Goal: Information Seeking & Learning: Learn about a topic

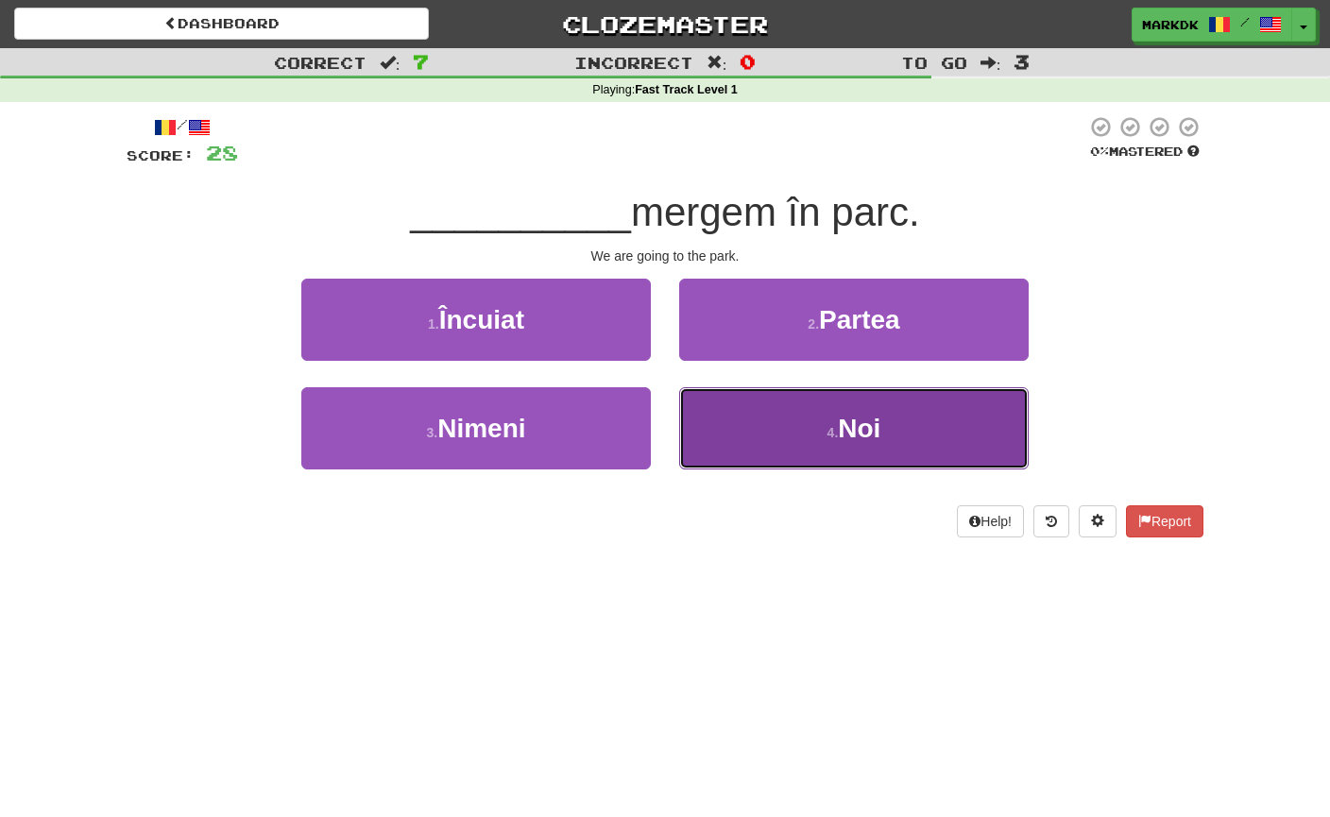
click at [848, 431] on span "Noi" at bounding box center [859, 428] width 43 height 29
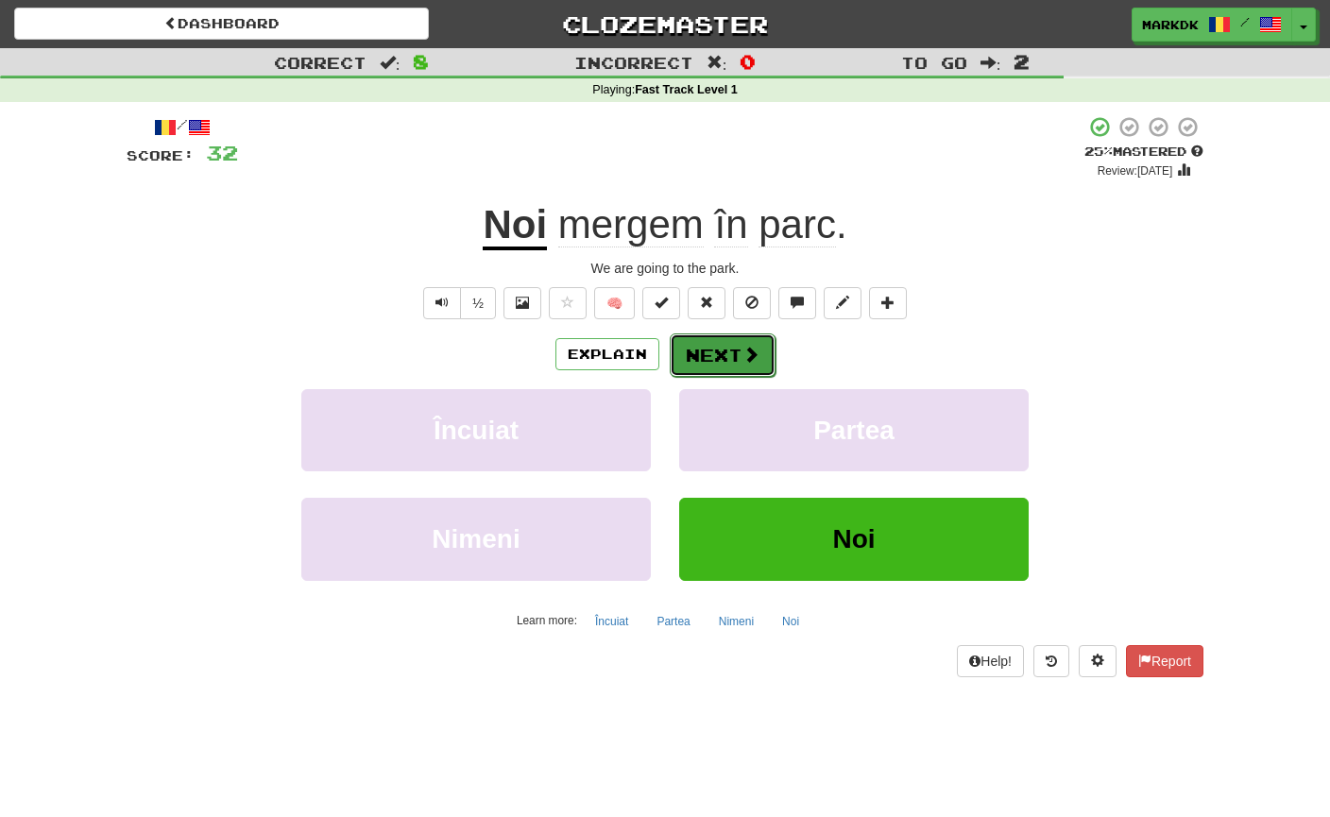
click at [747, 356] on span at bounding box center [750, 354] width 17 height 17
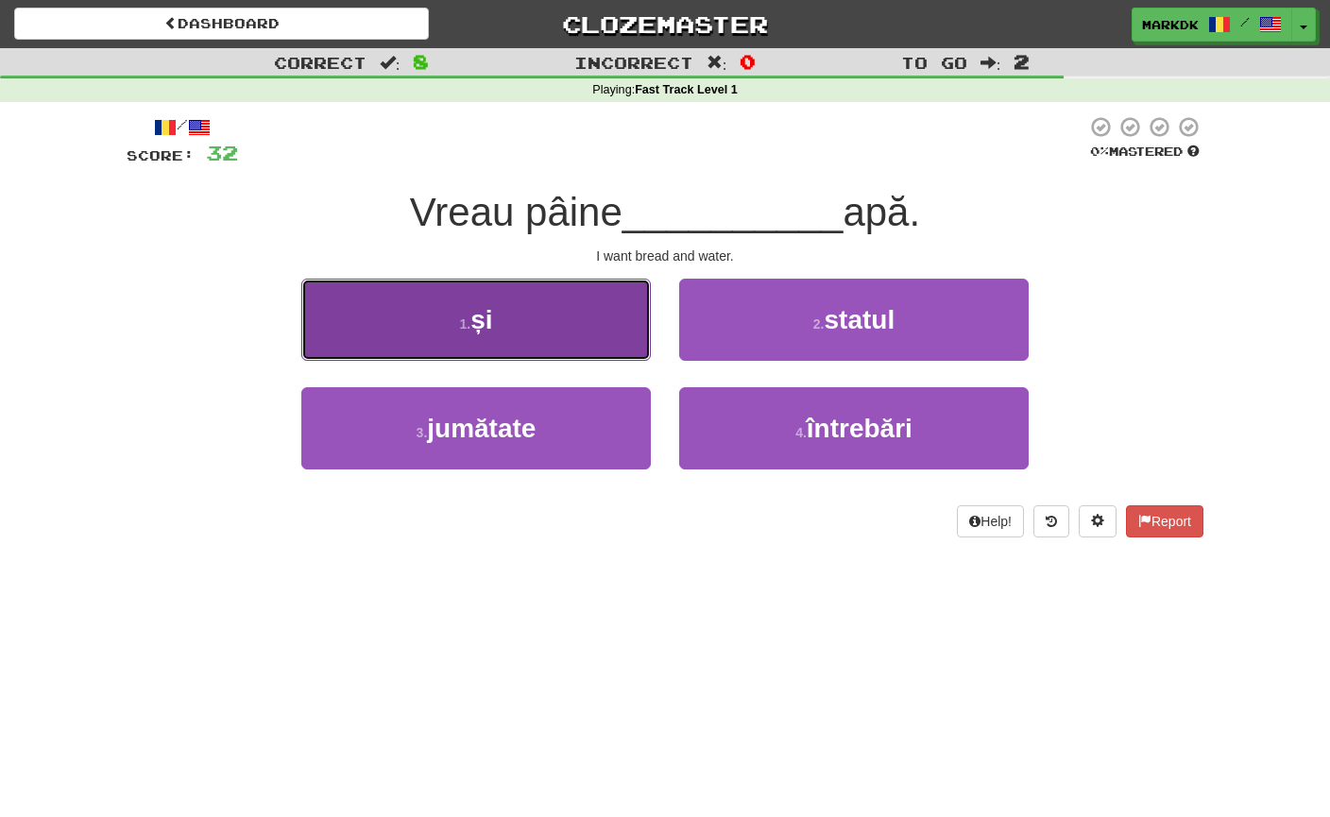
click at [541, 317] on button "1 . și" at bounding box center [476, 320] width 350 height 82
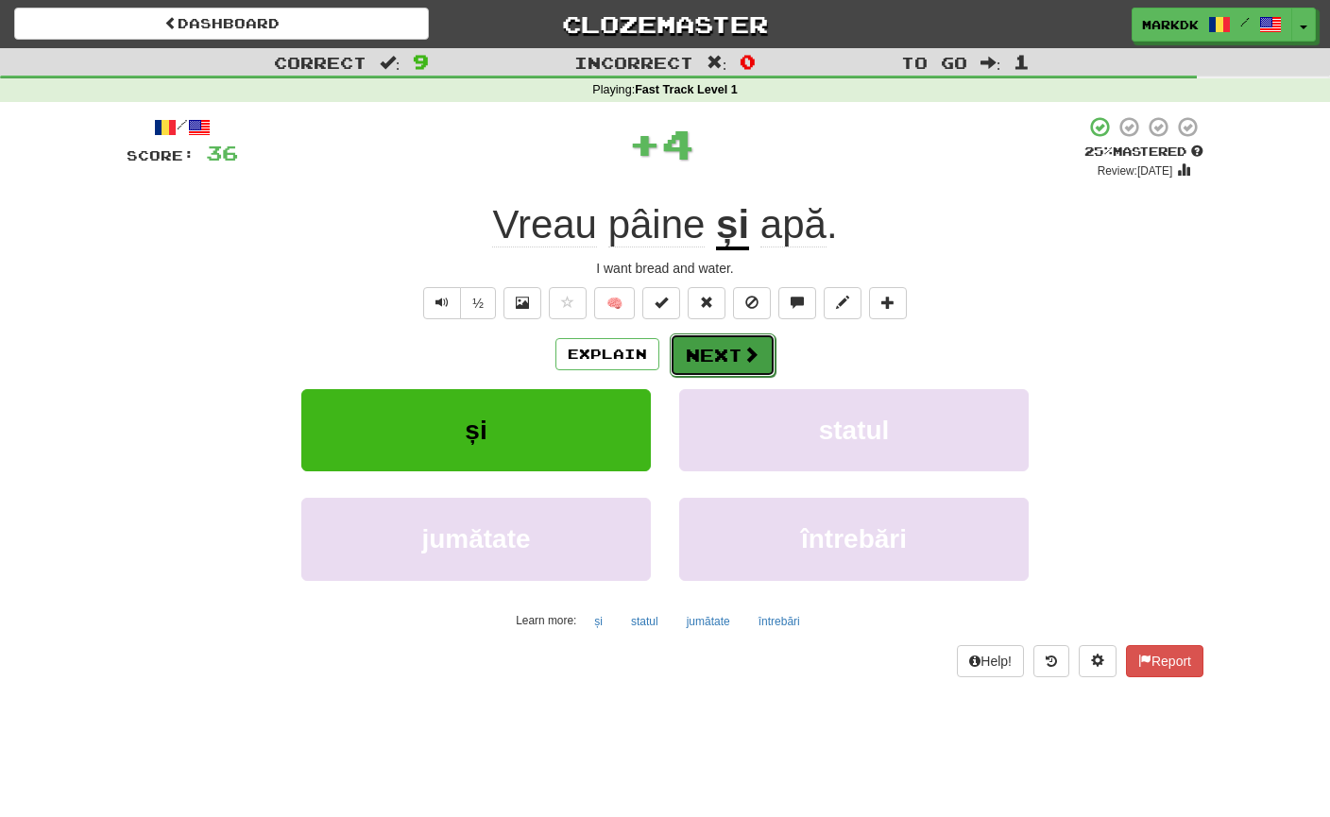
click at [718, 359] on button "Next" at bounding box center [723, 354] width 106 height 43
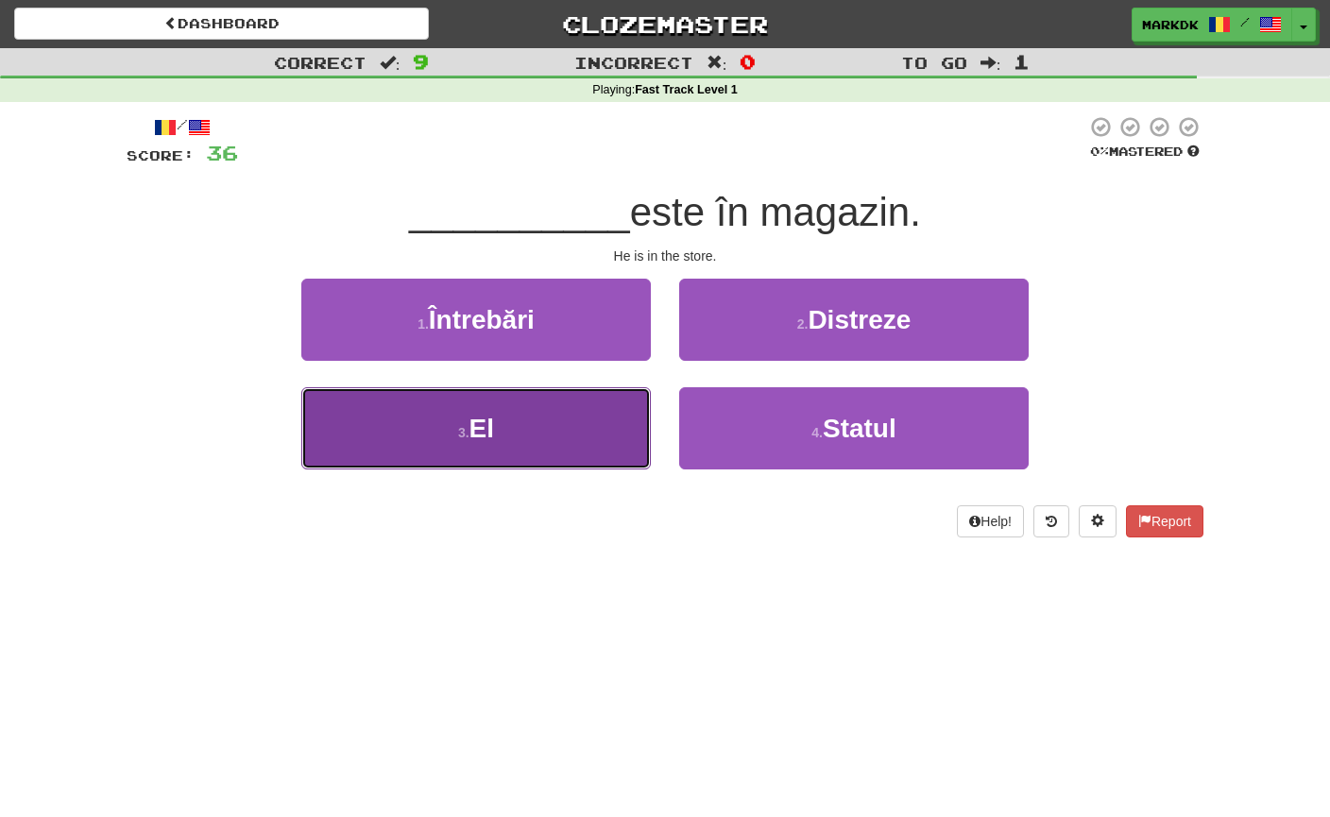
click at [556, 388] on button "3 . El" at bounding box center [476, 428] width 350 height 82
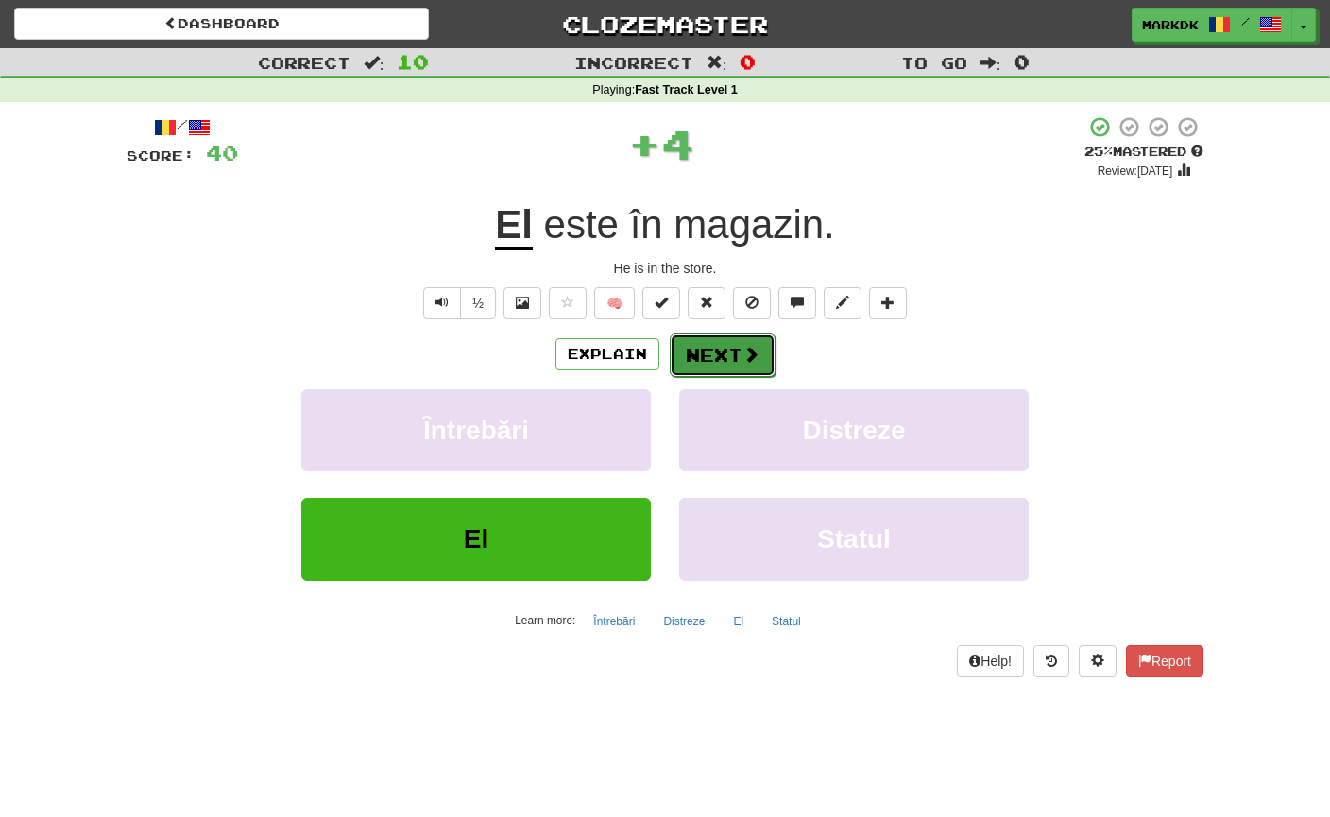
click at [710, 353] on button "Next" at bounding box center [723, 354] width 106 height 43
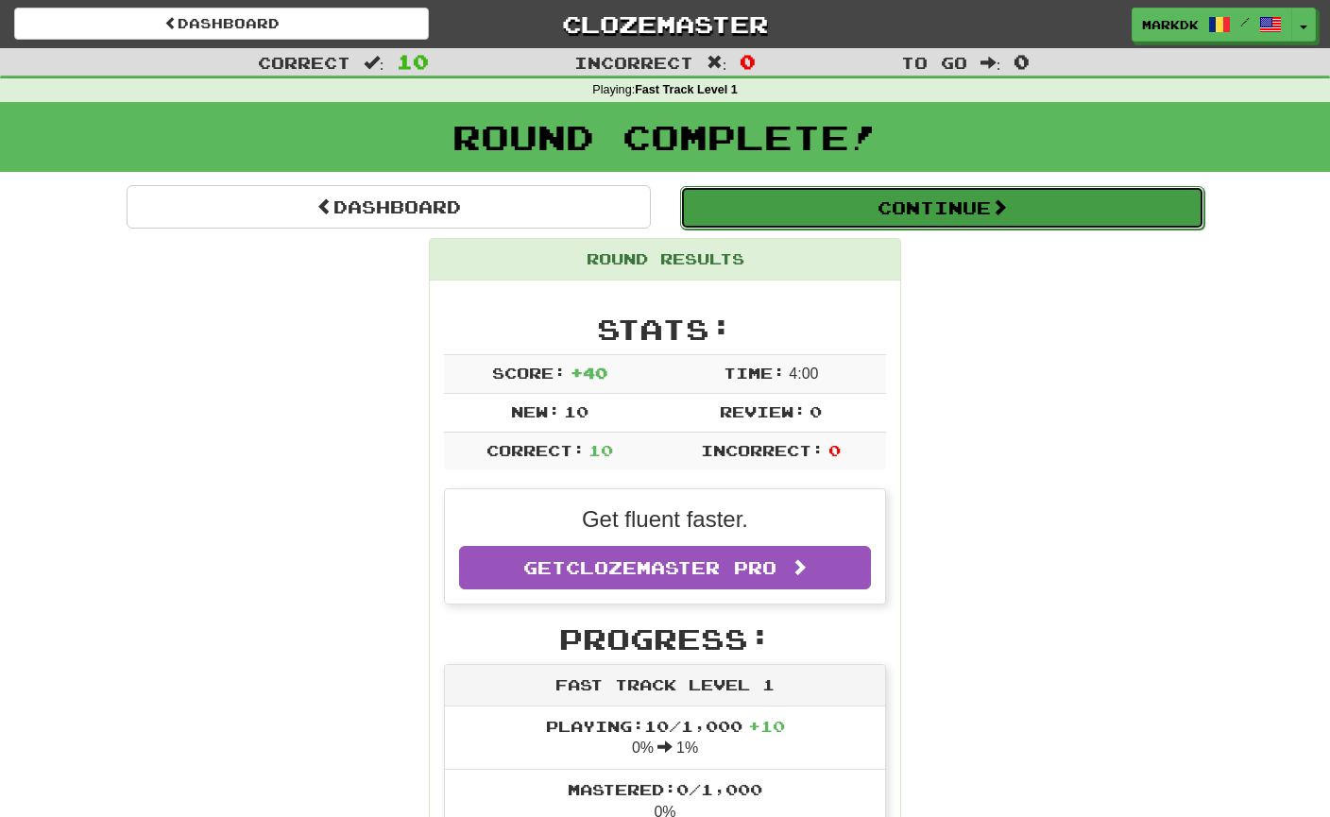
click at [884, 200] on button "Continue" at bounding box center [942, 207] width 524 height 43
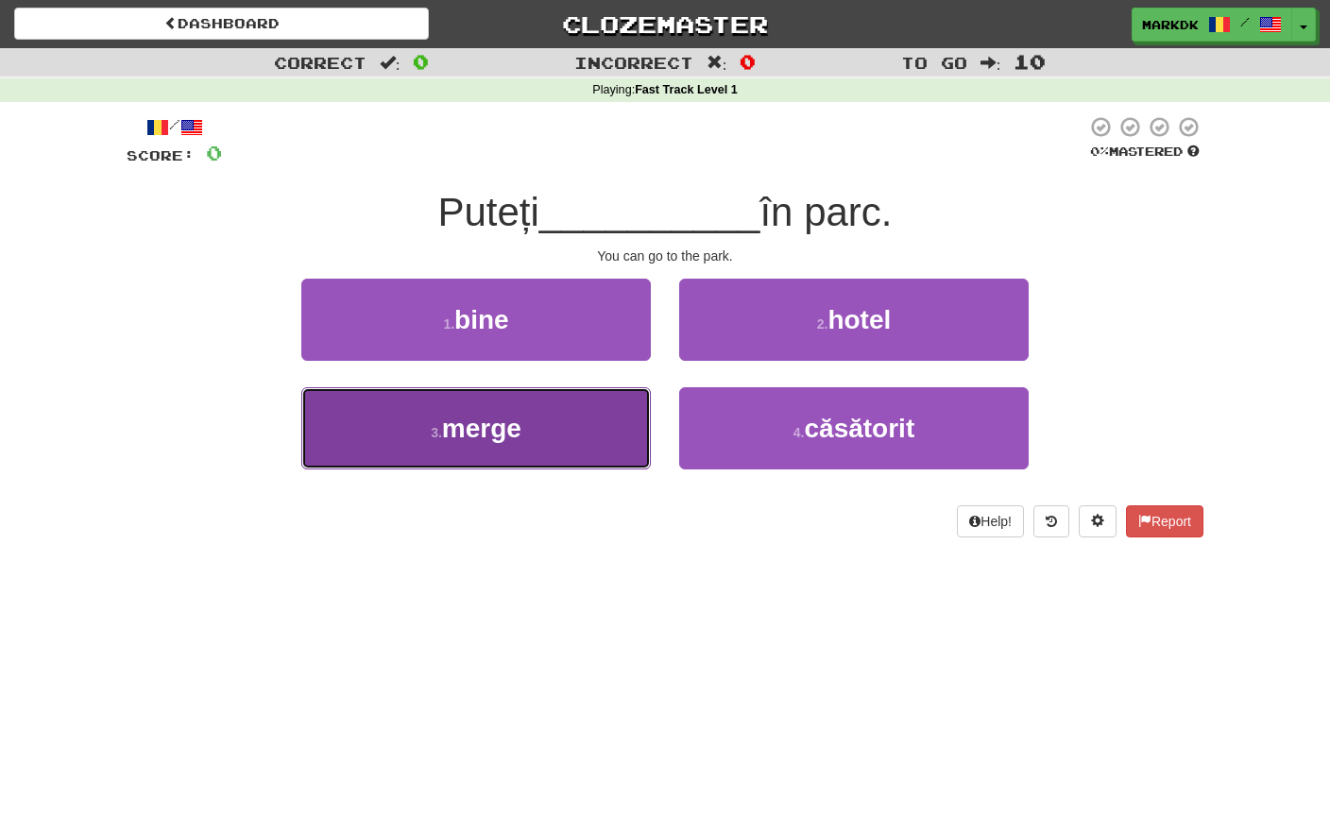
click at [531, 433] on button "3 . merge" at bounding box center [476, 428] width 350 height 82
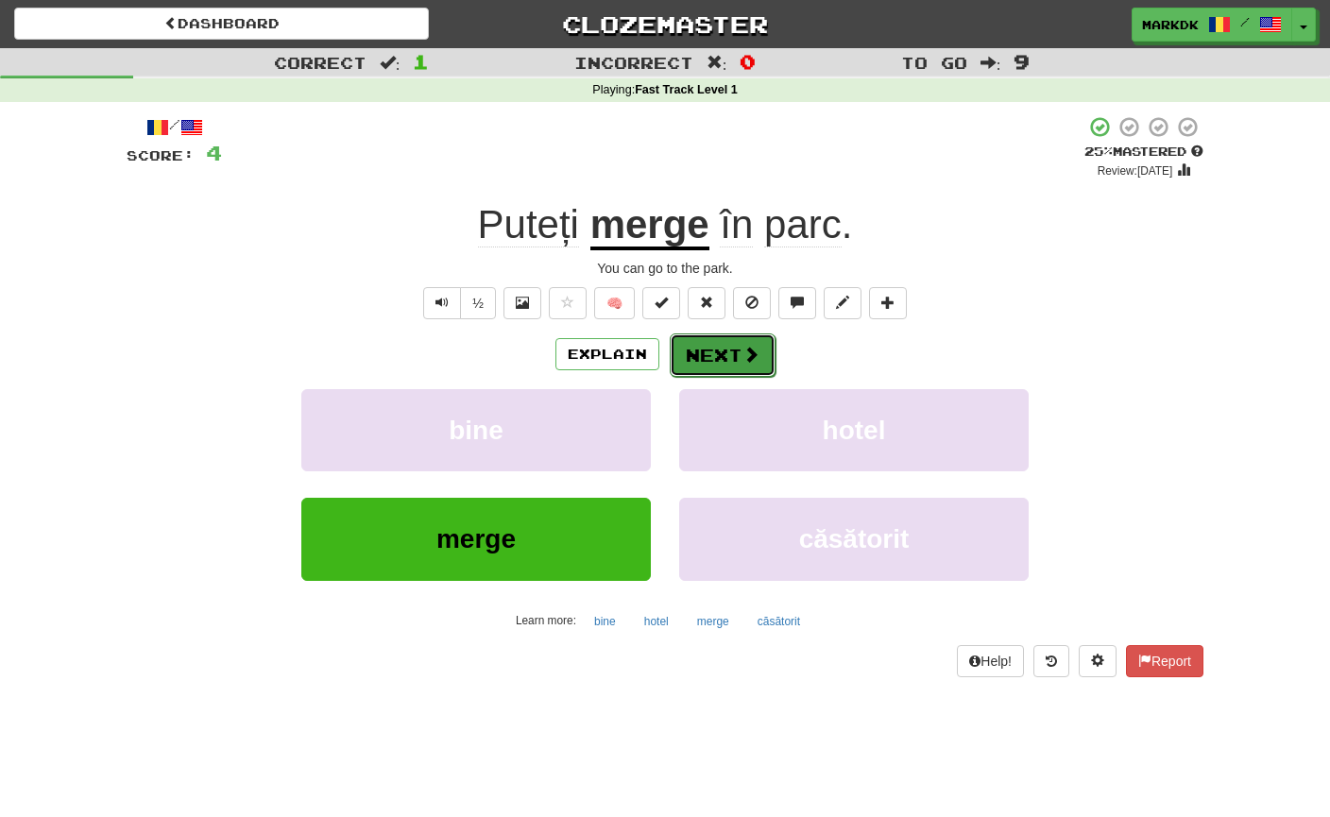
click at [721, 339] on button "Next" at bounding box center [723, 354] width 106 height 43
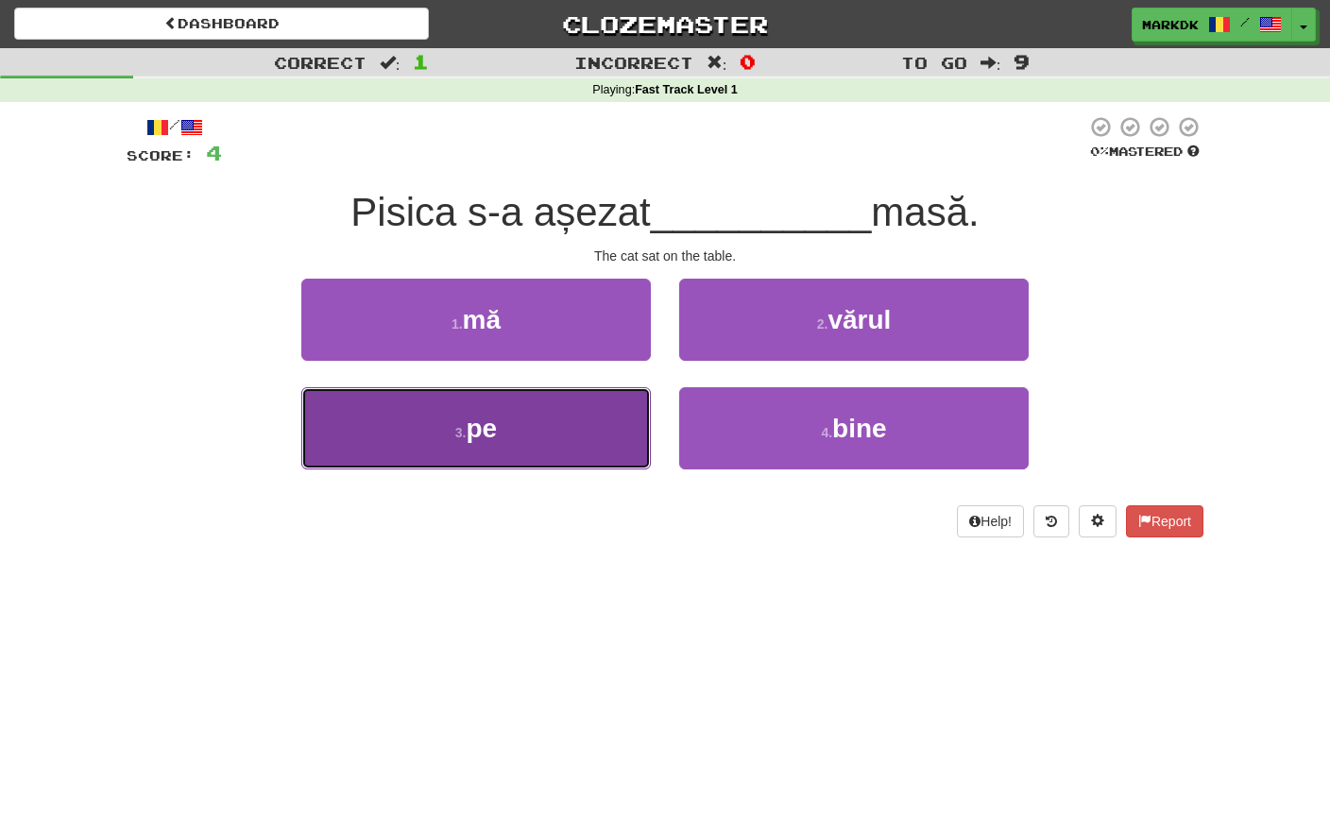
click at [531, 430] on button "3 . pe" at bounding box center [476, 428] width 350 height 82
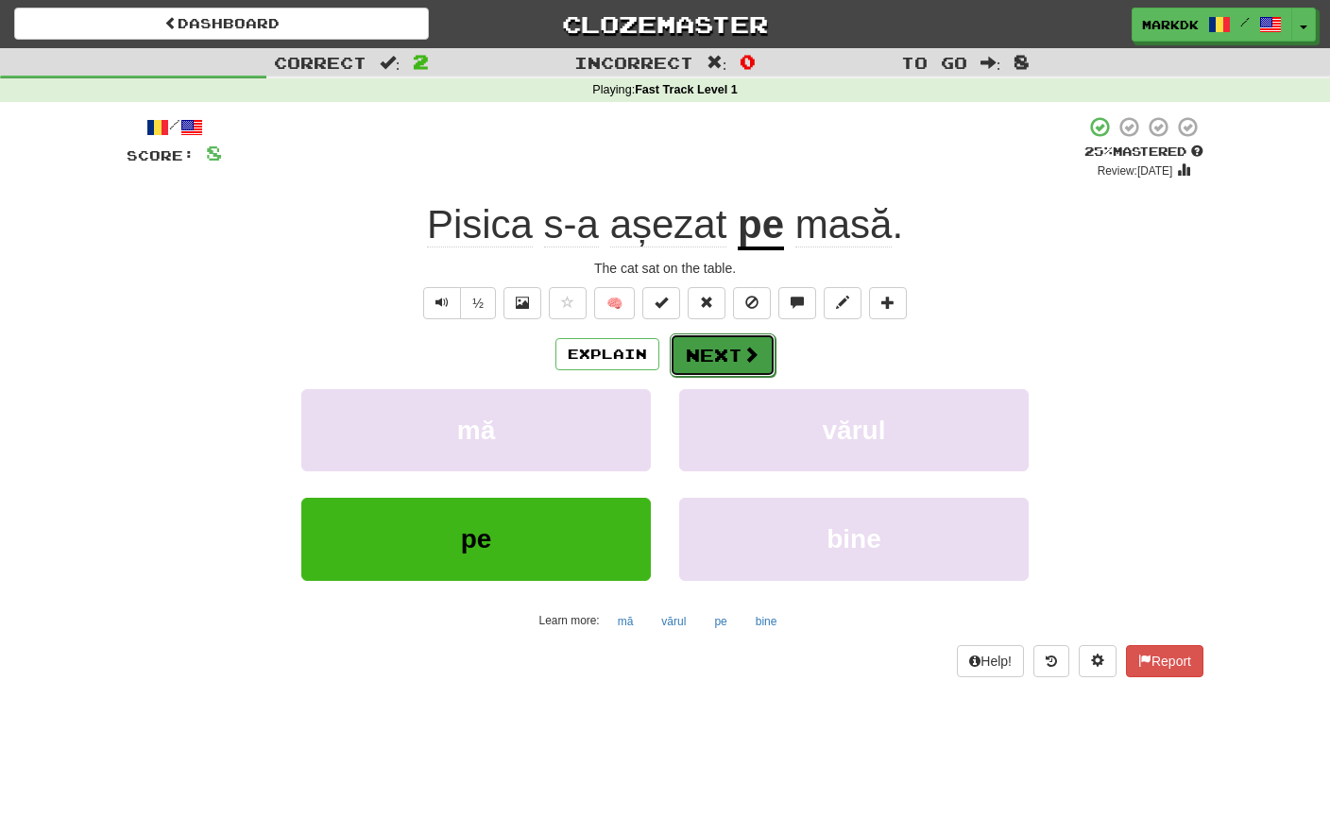
click at [713, 356] on button "Next" at bounding box center [723, 354] width 106 height 43
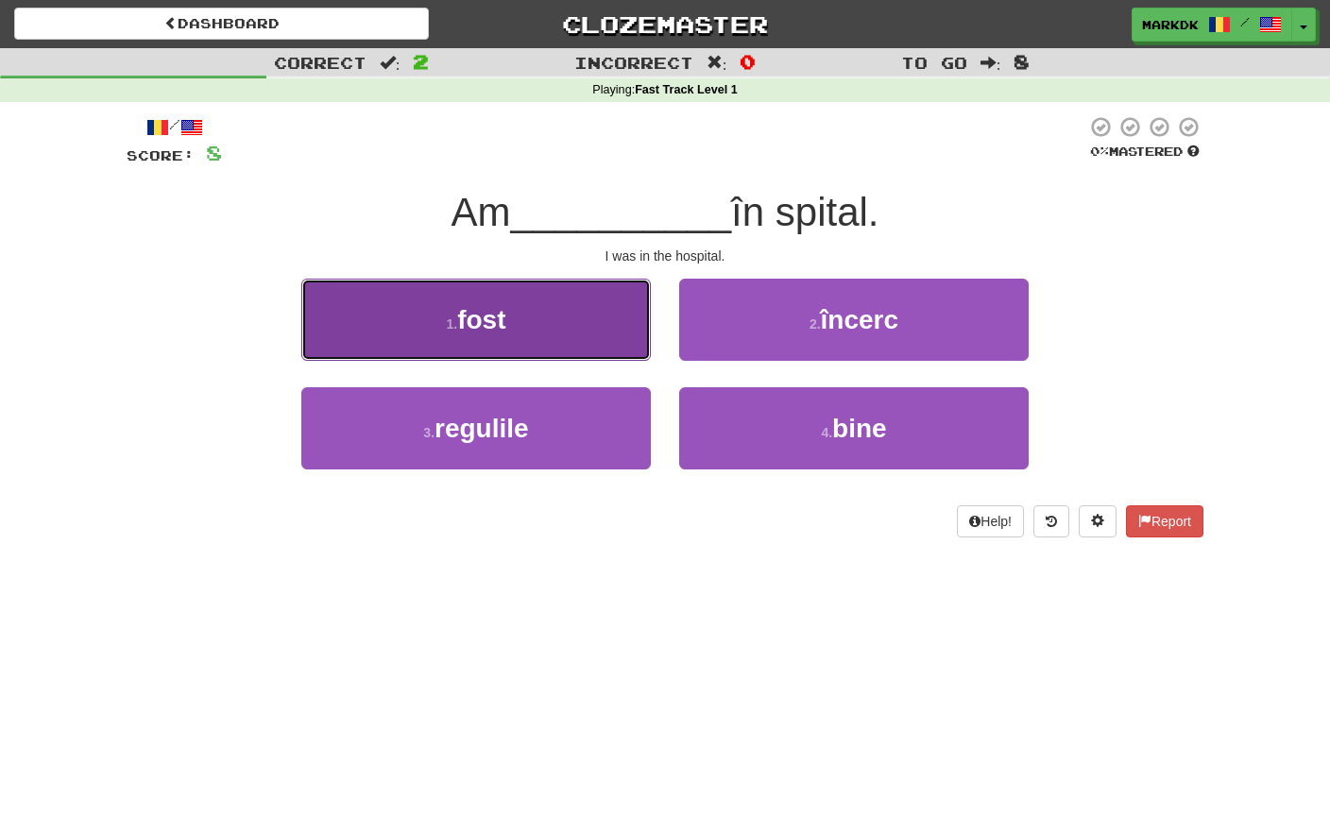
click at [492, 300] on button "1 . fost" at bounding box center [476, 320] width 350 height 82
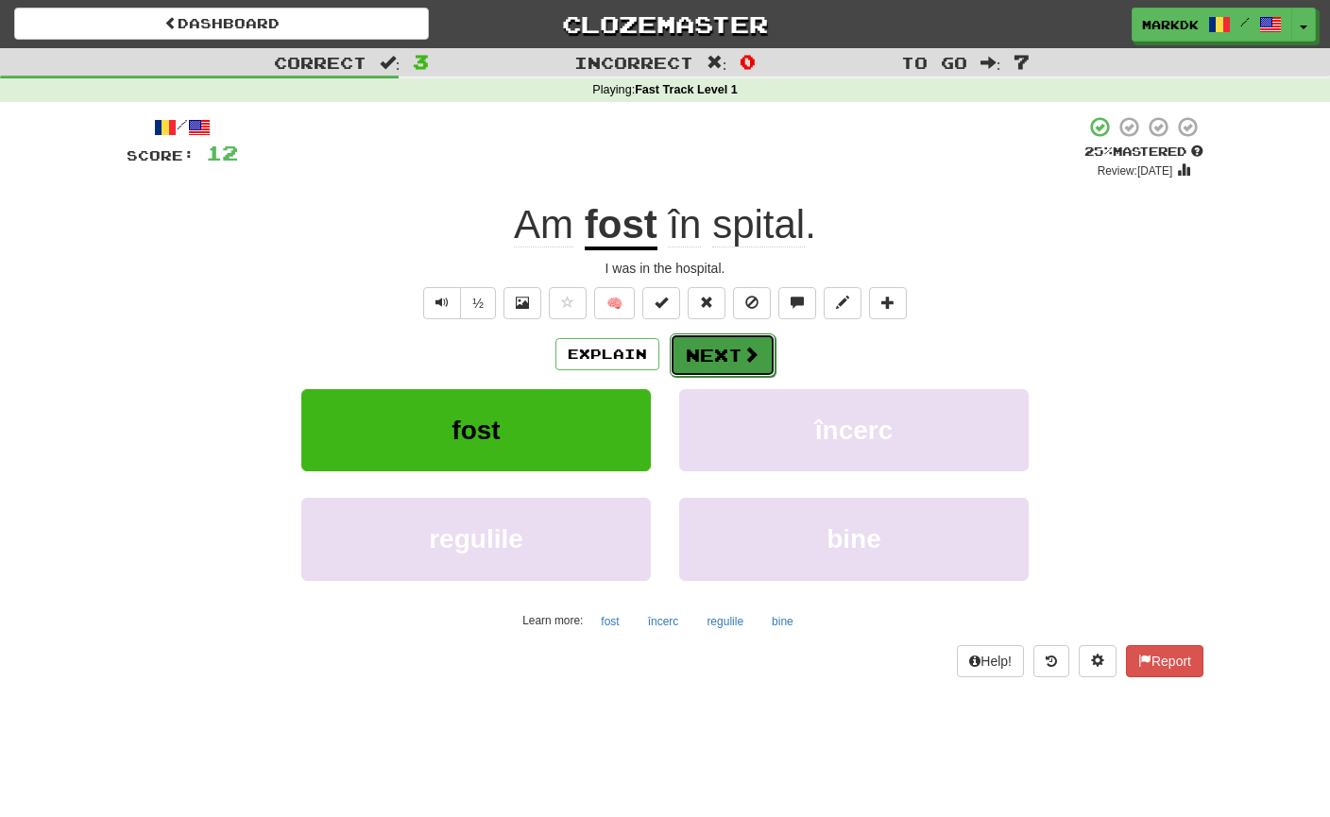
click at [722, 355] on button "Next" at bounding box center [723, 354] width 106 height 43
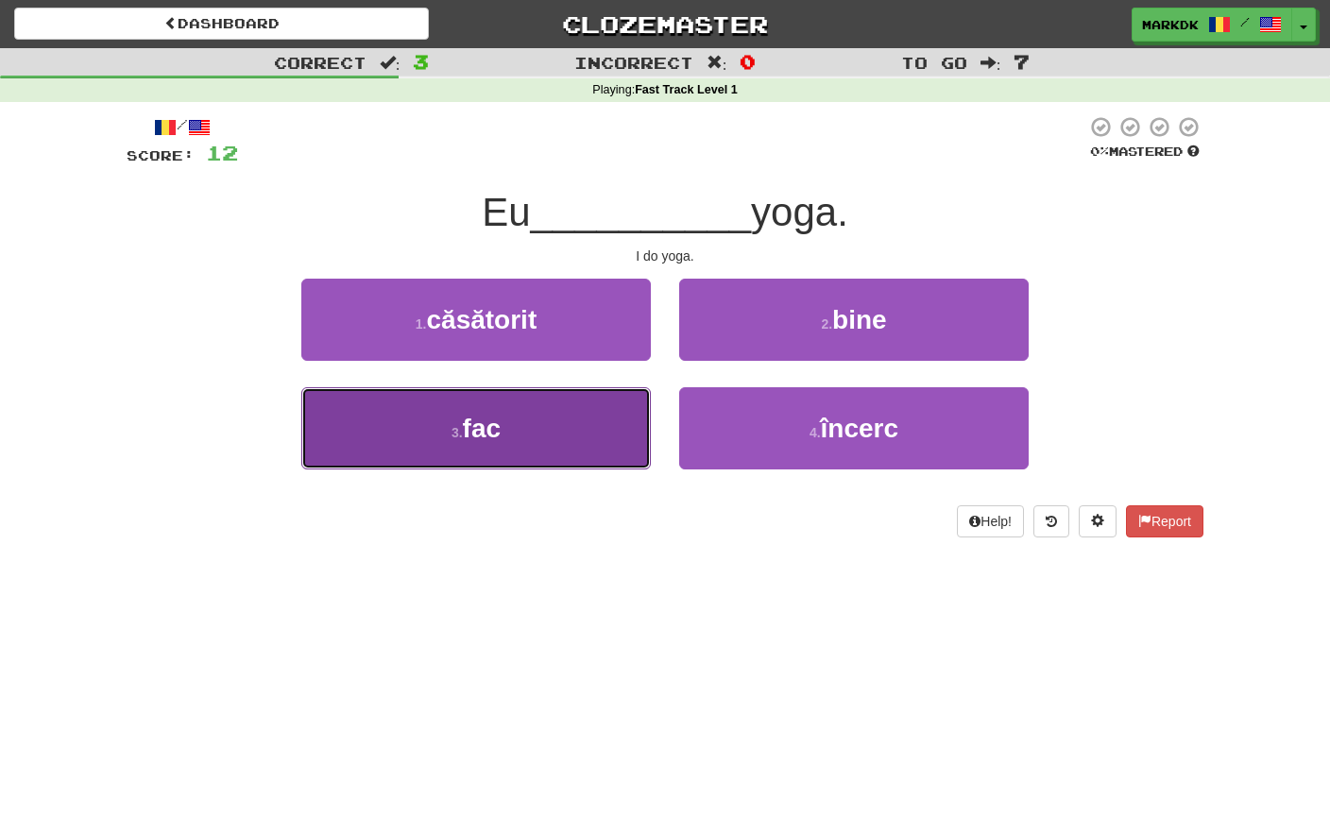
click at [501, 429] on span "fac" at bounding box center [482, 428] width 38 height 29
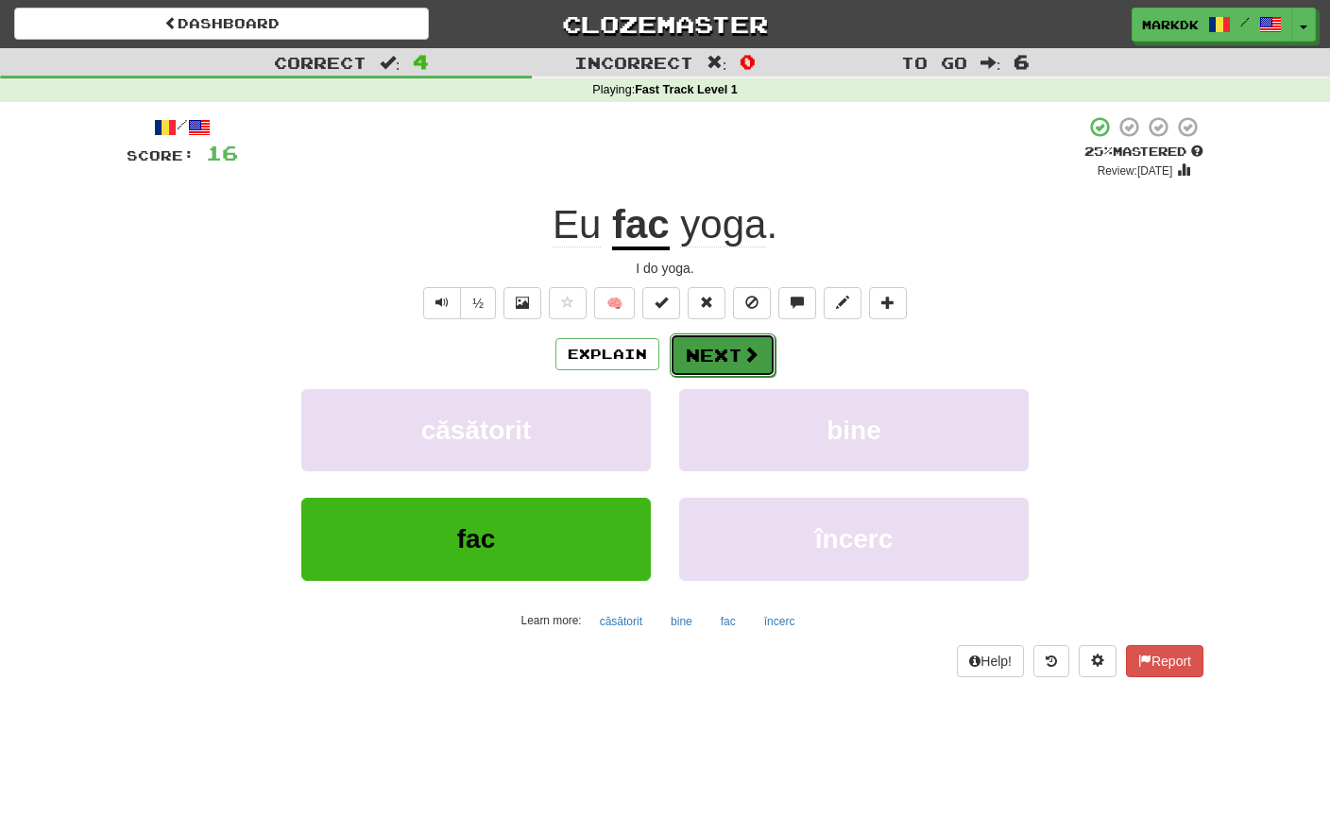
click at [719, 363] on button "Next" at bounding box center [723, 354] width 106 height 43
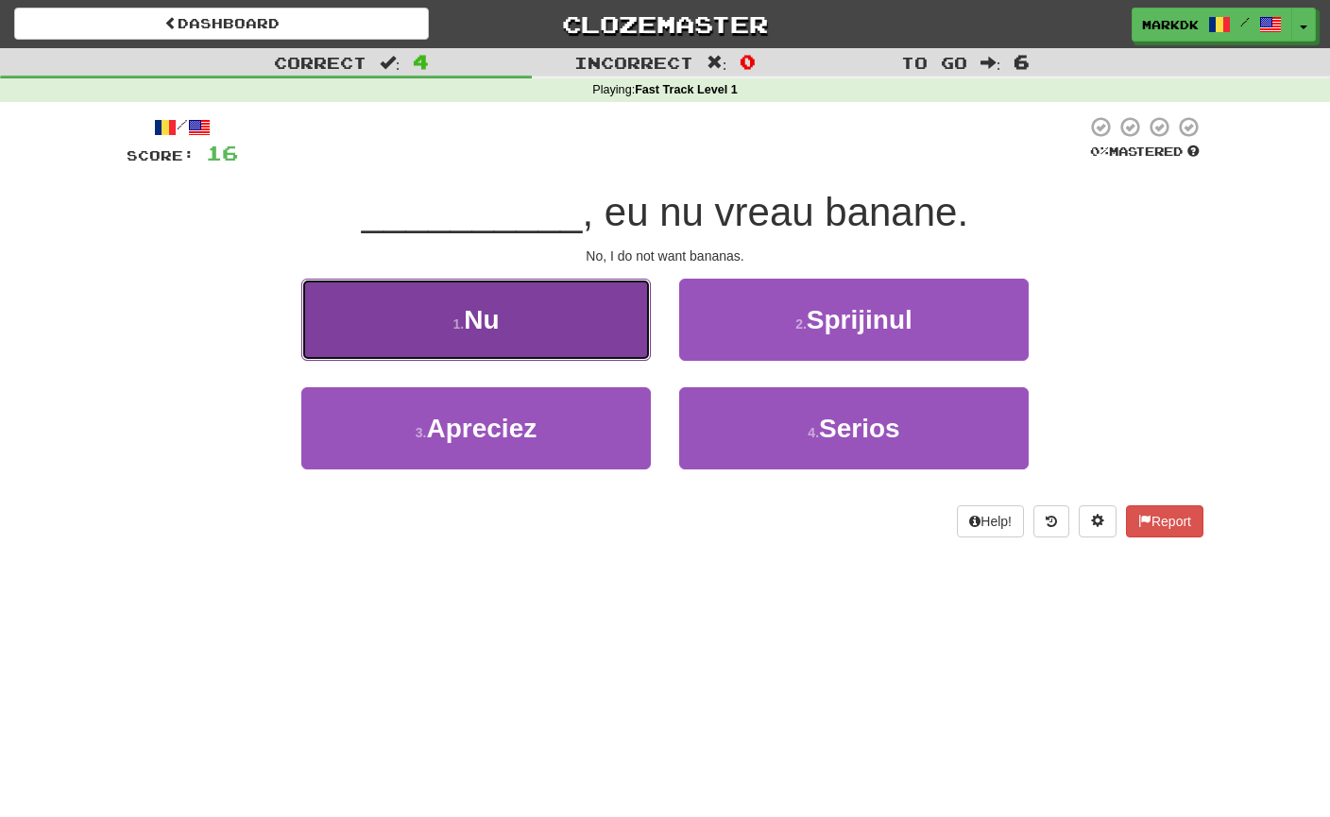
click at [452, 306] on button "1 . Nu" at bounding box center [476, 320] width 350 height 82
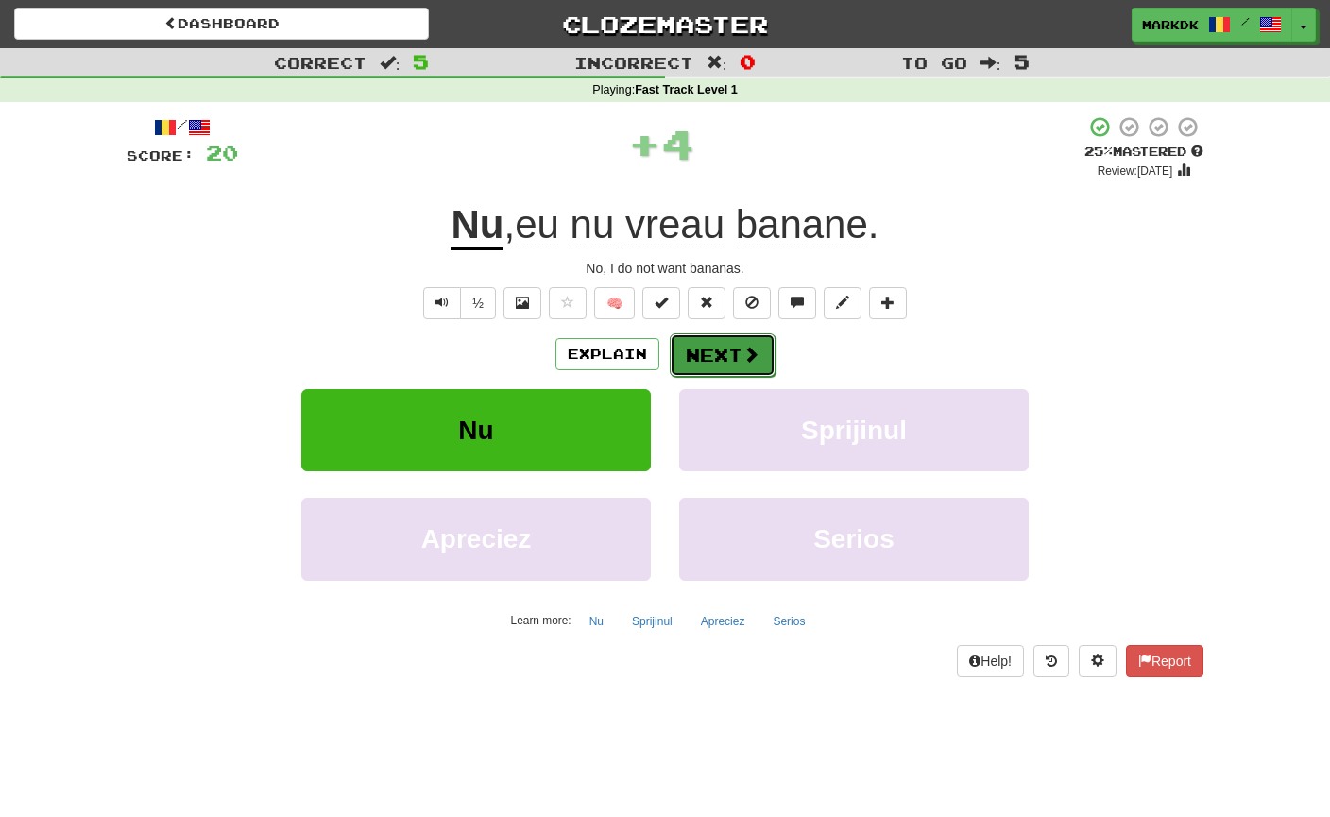
click at [708, 359] on button "Next" at bounding box center [723, 354] width 106 height 43
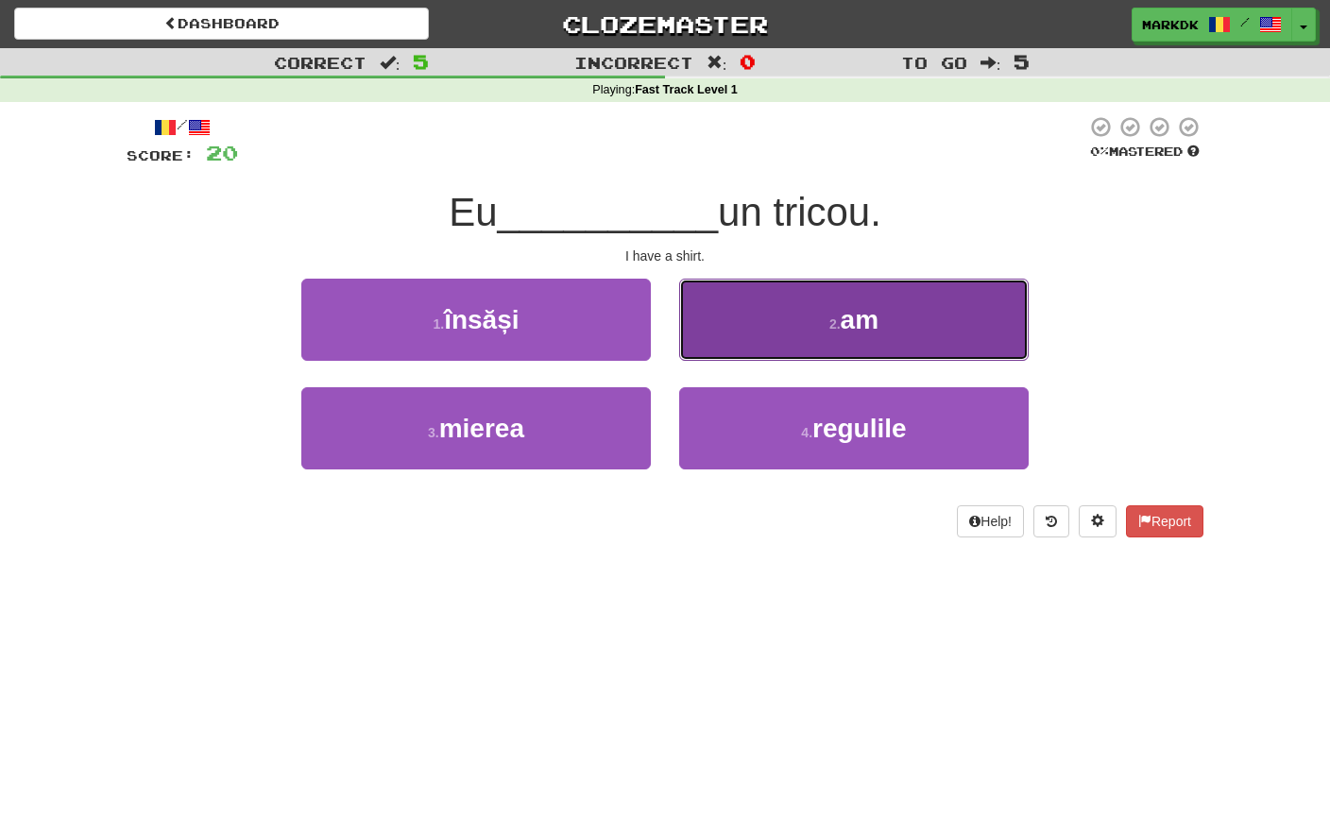
click at [818, 328] on button "2 . am" at bounding box center [854, 320] width 350 height 82
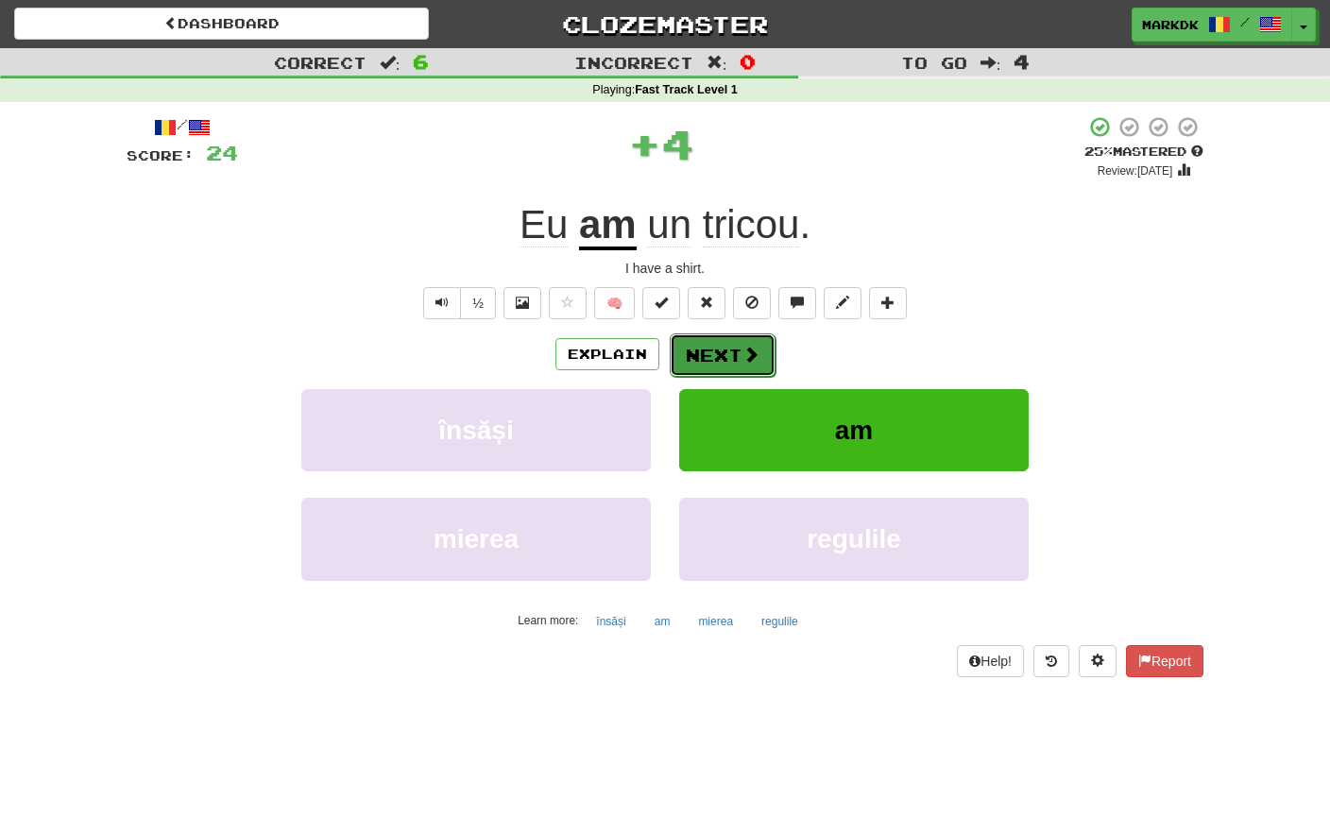
click at [720, 354] on button "Next" at bounding box center [723, 354] width 106 height 43
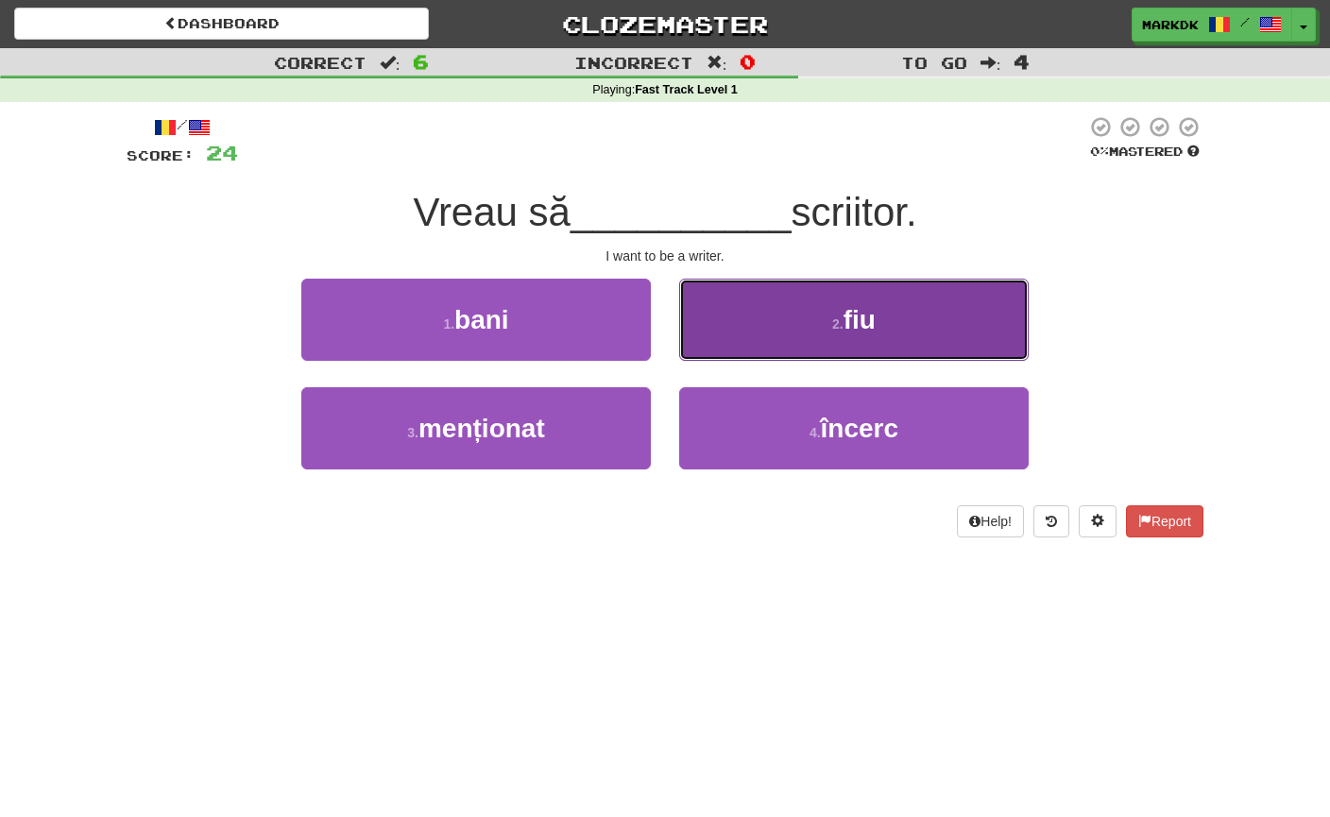
click at [845, 319] on span "fiu" at bounding box center [860, 319] width 32 height 29
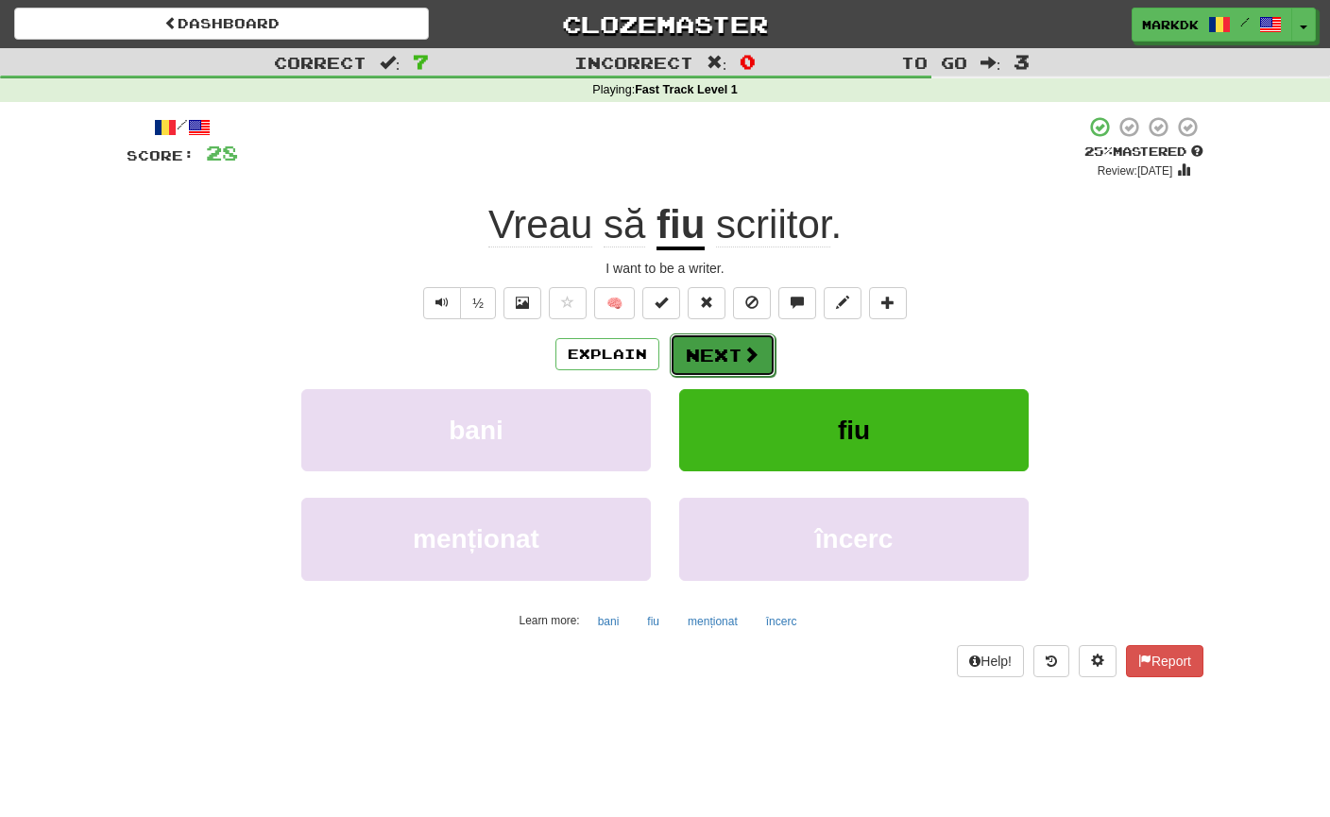
click at [720, 355] on button "Next" at bounding box center [723, 354] width 106 height 43
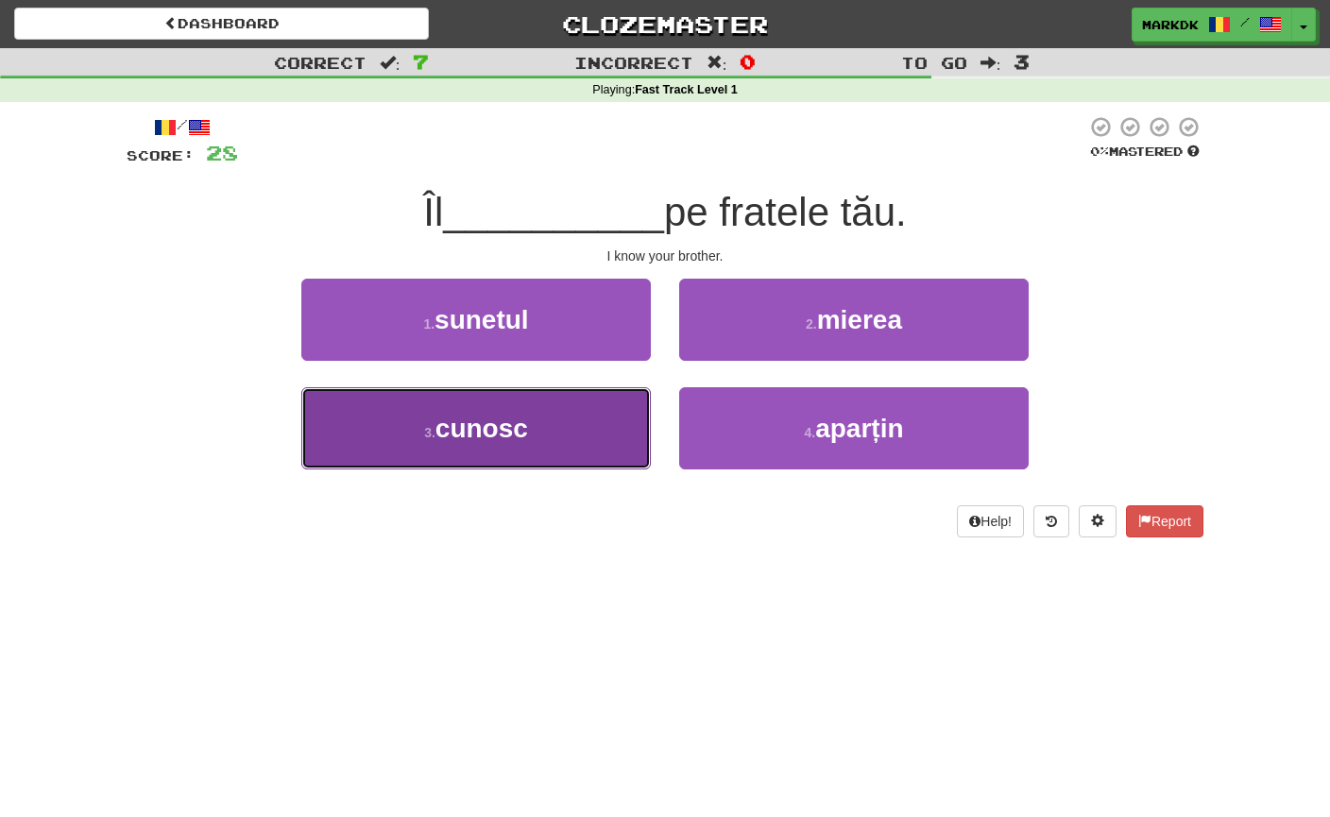
click at [487, 431] on span "cunosc" at bounding box center [481, 428] width 93 height 29
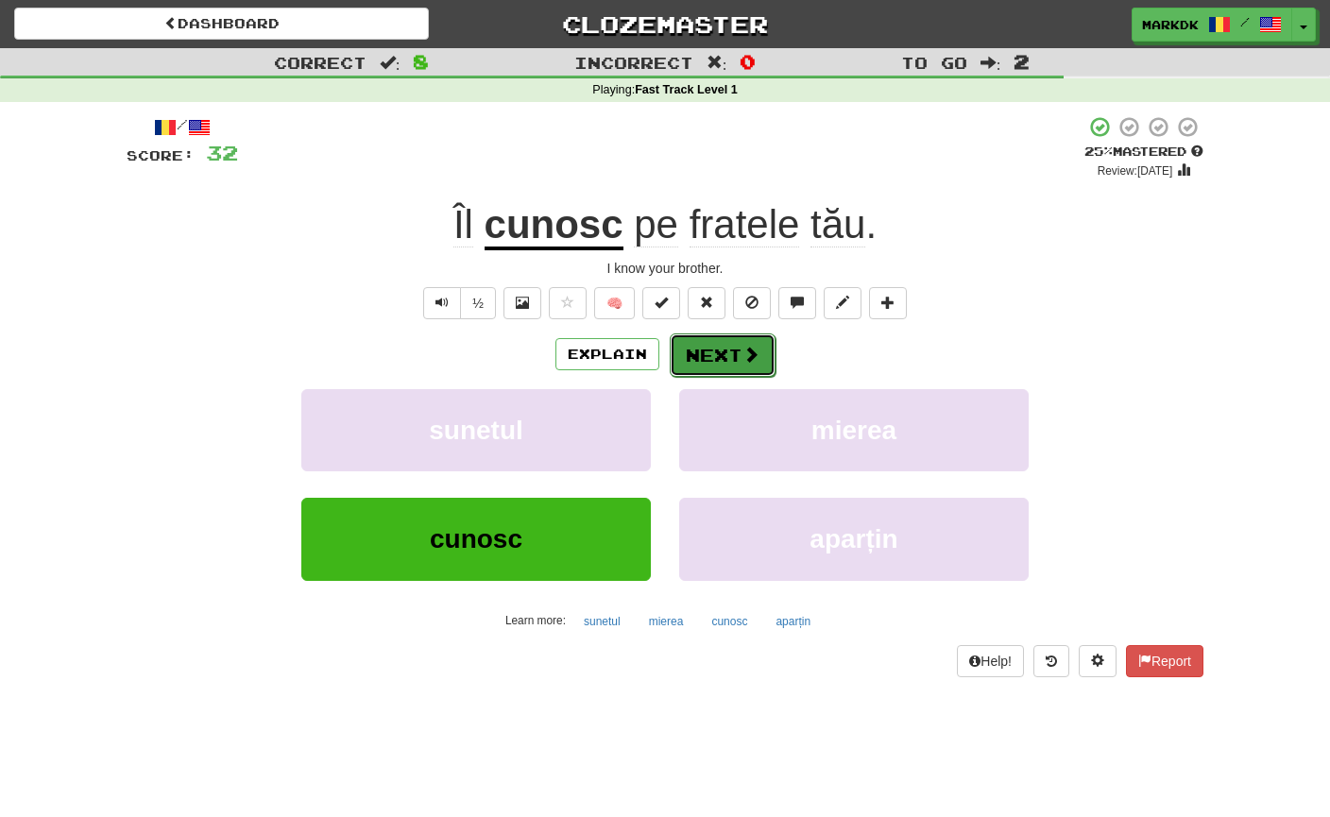
click at [707, 353] on button "Next" at bounding box center [723, 354] width 106 height 43
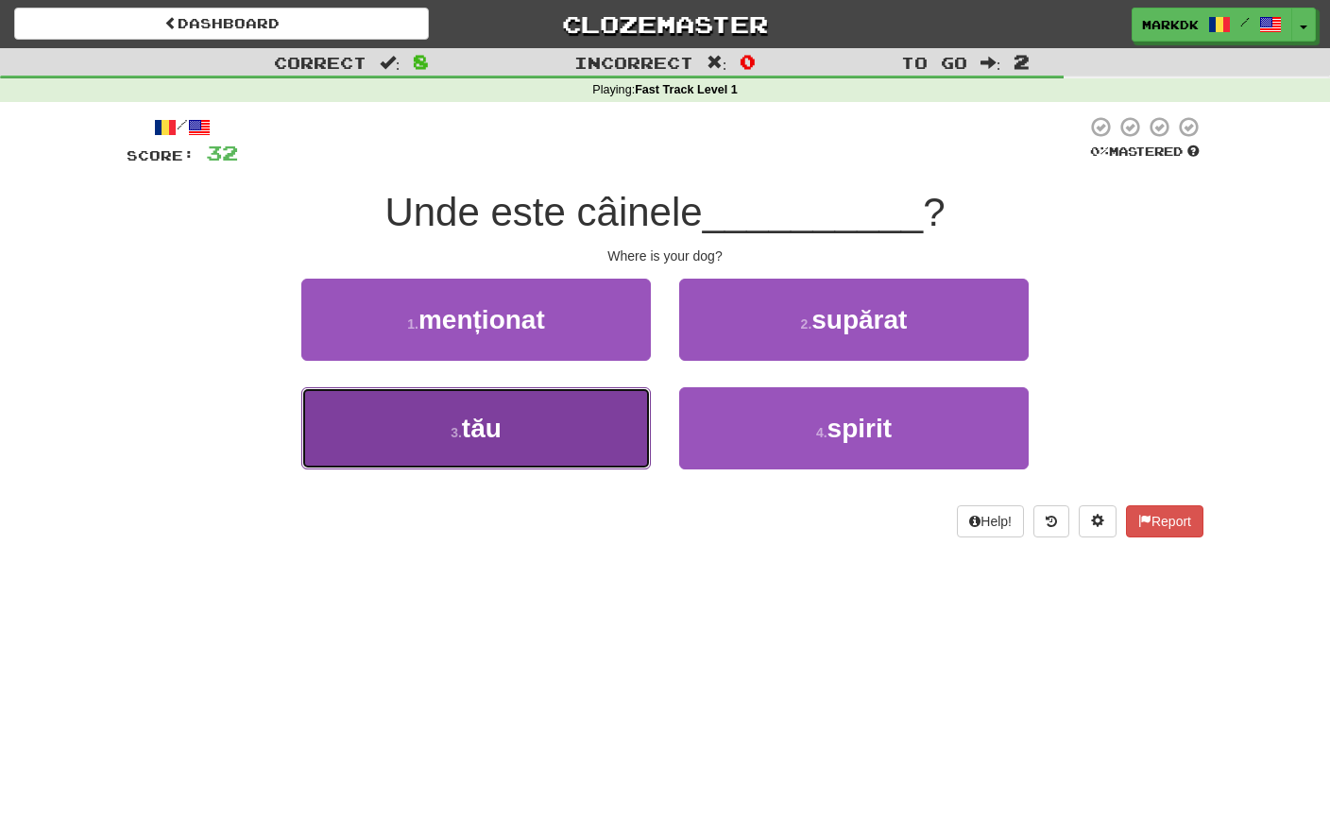
click at [488, 443] on span "tău" at bounding box center [482, 428] width 40 height 29
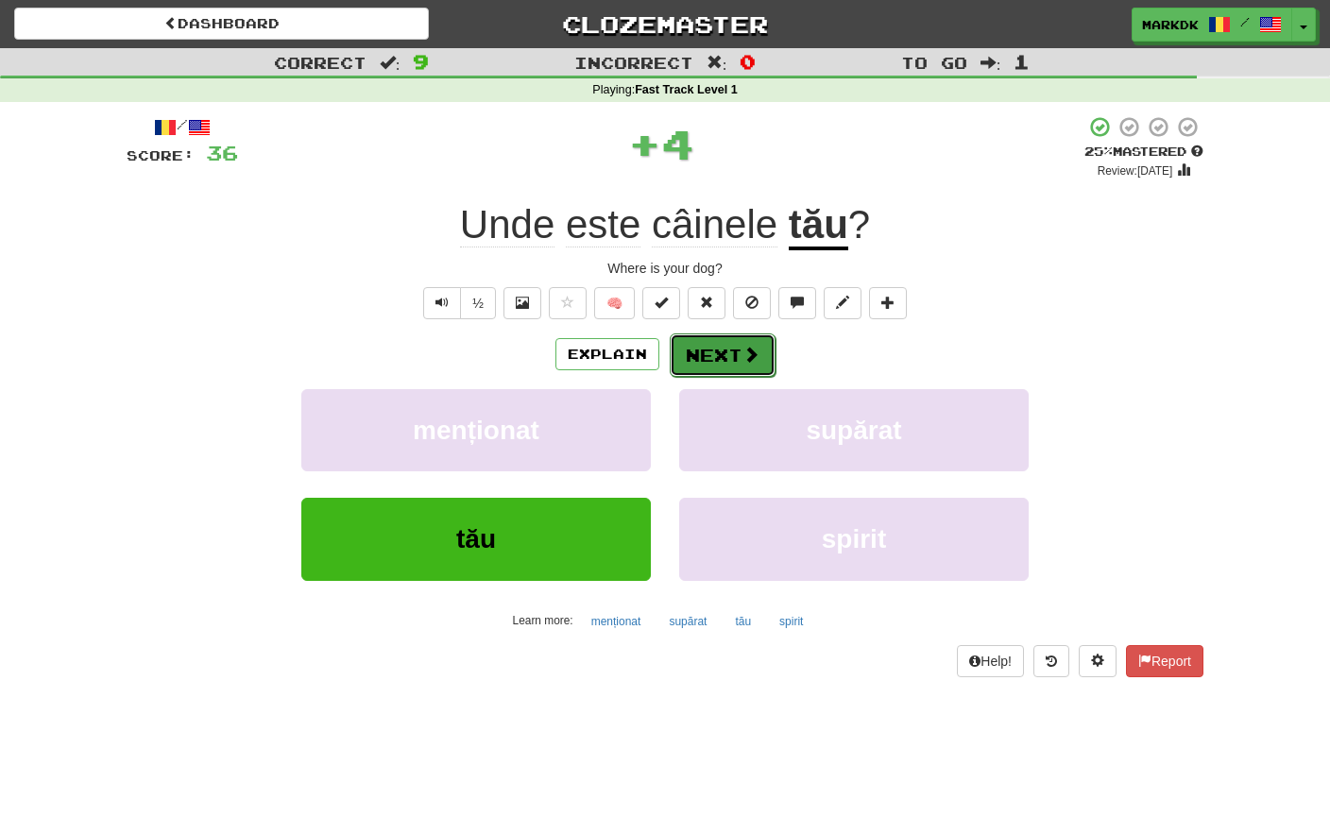
click at [721, 361] on button "Next" at bounding box center [723, 354] width 106 height 43
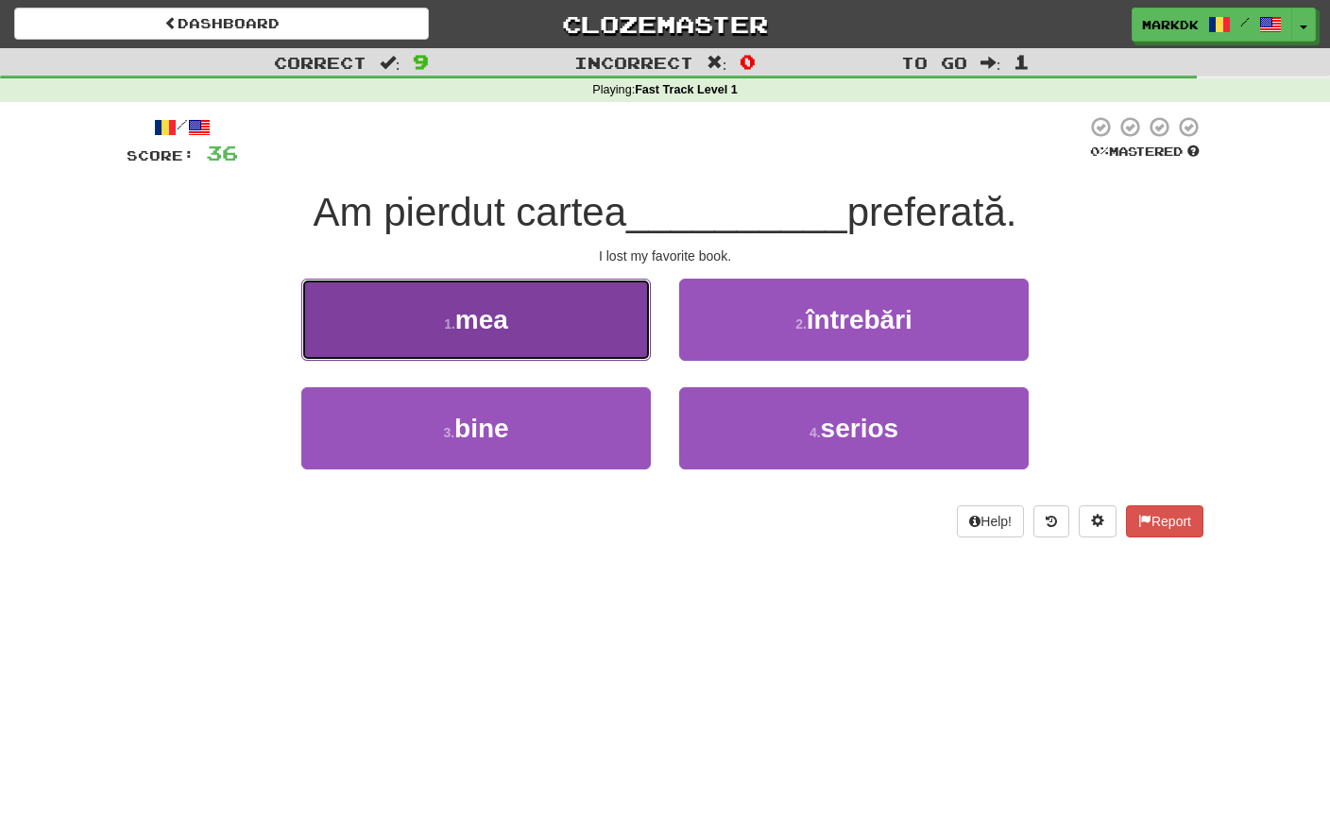
click at [512, 320] on button "1 . mea" at bounding box center [476, 320] width 350 height 82
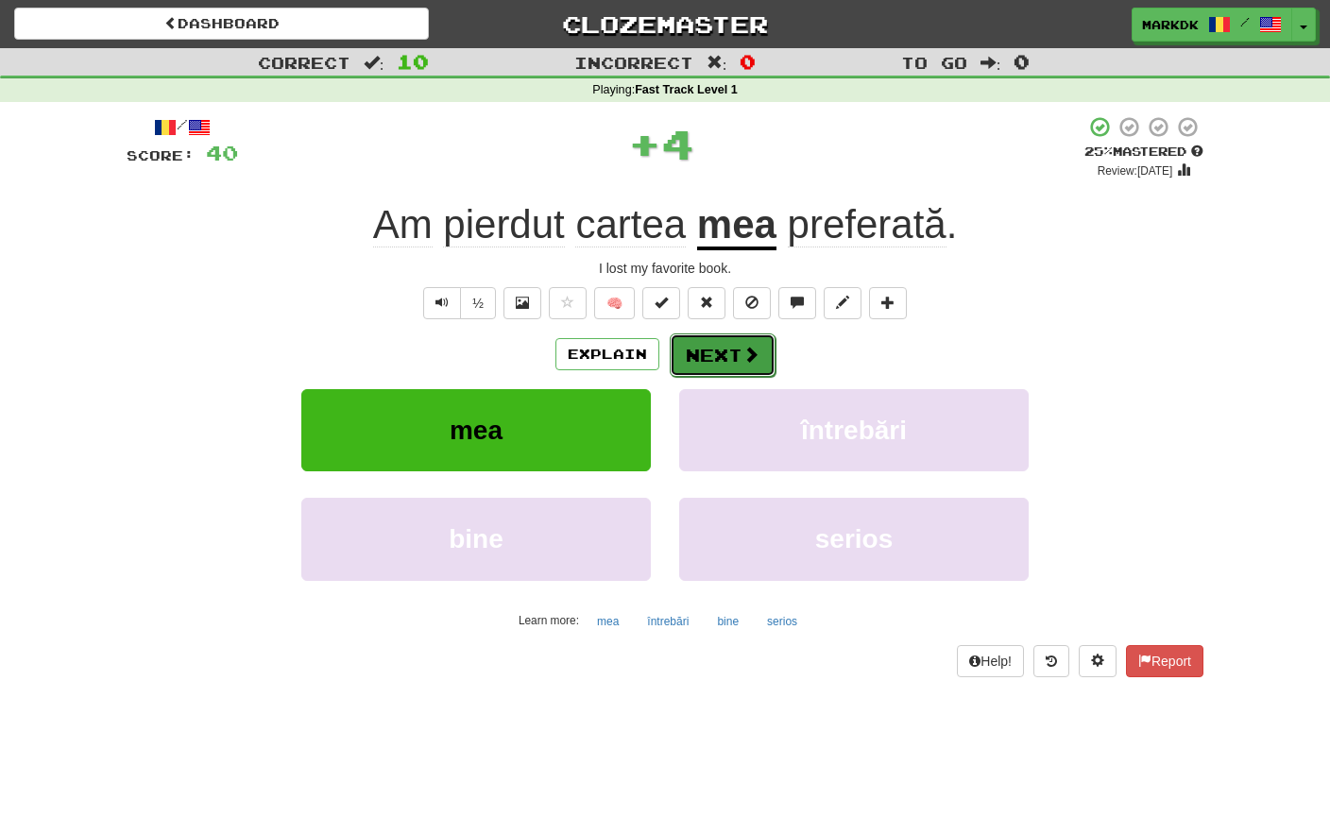
click at [737, 347] on button "Next" at bounding box center [723, 354] width 106 height 43
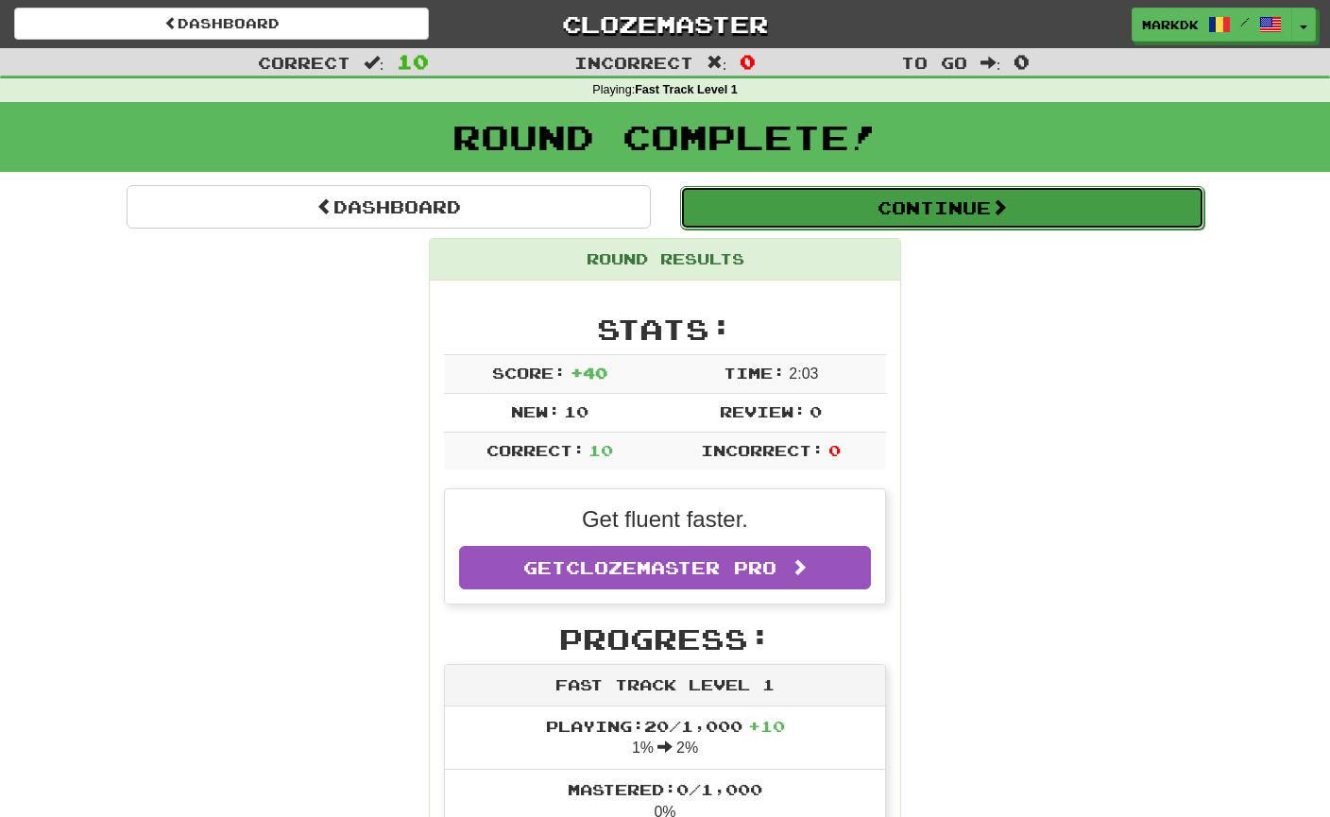
click at [903, 206] on button "Continue" at bounding box center [942, 207] width 524 height 43
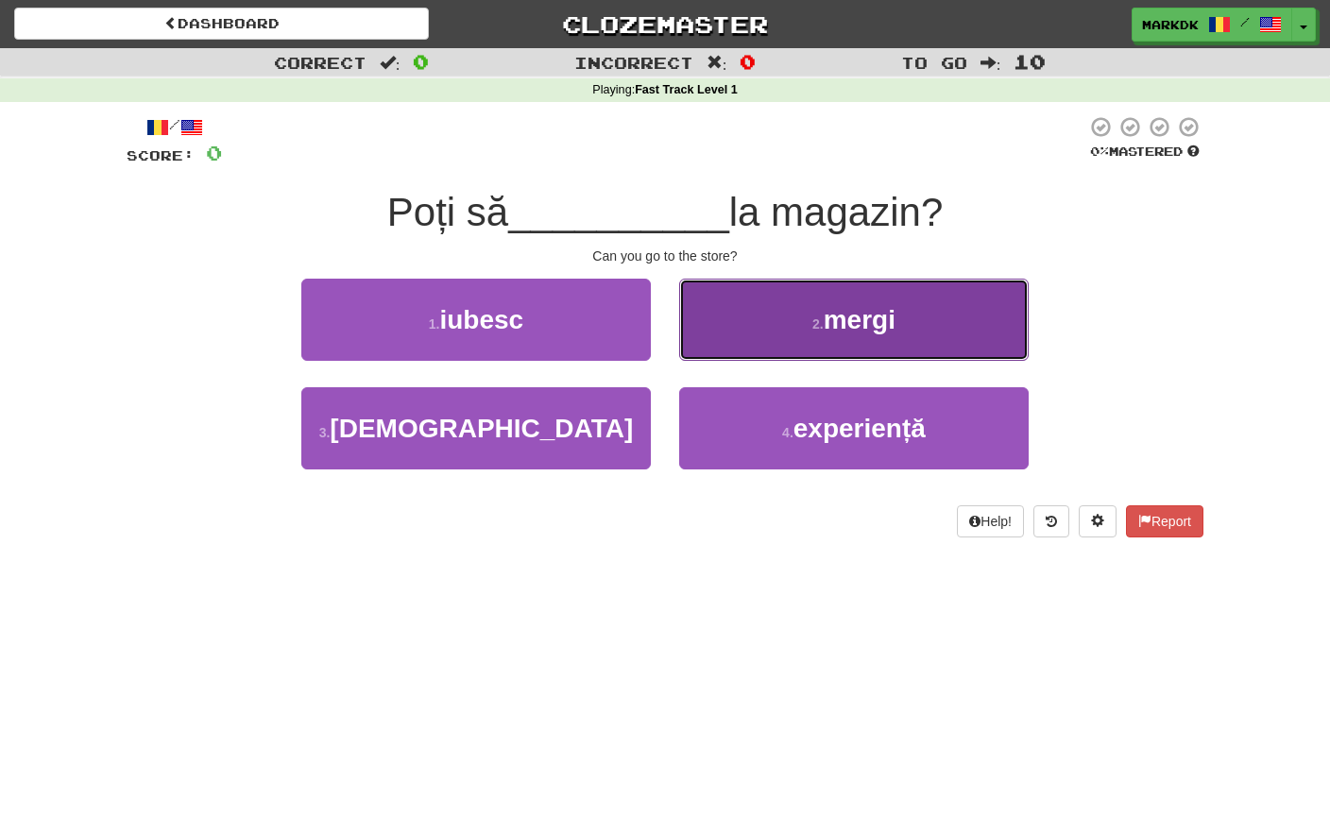
click at [827, 305] on span "mergi" at bounding box center [860, 319] width 72 height 29
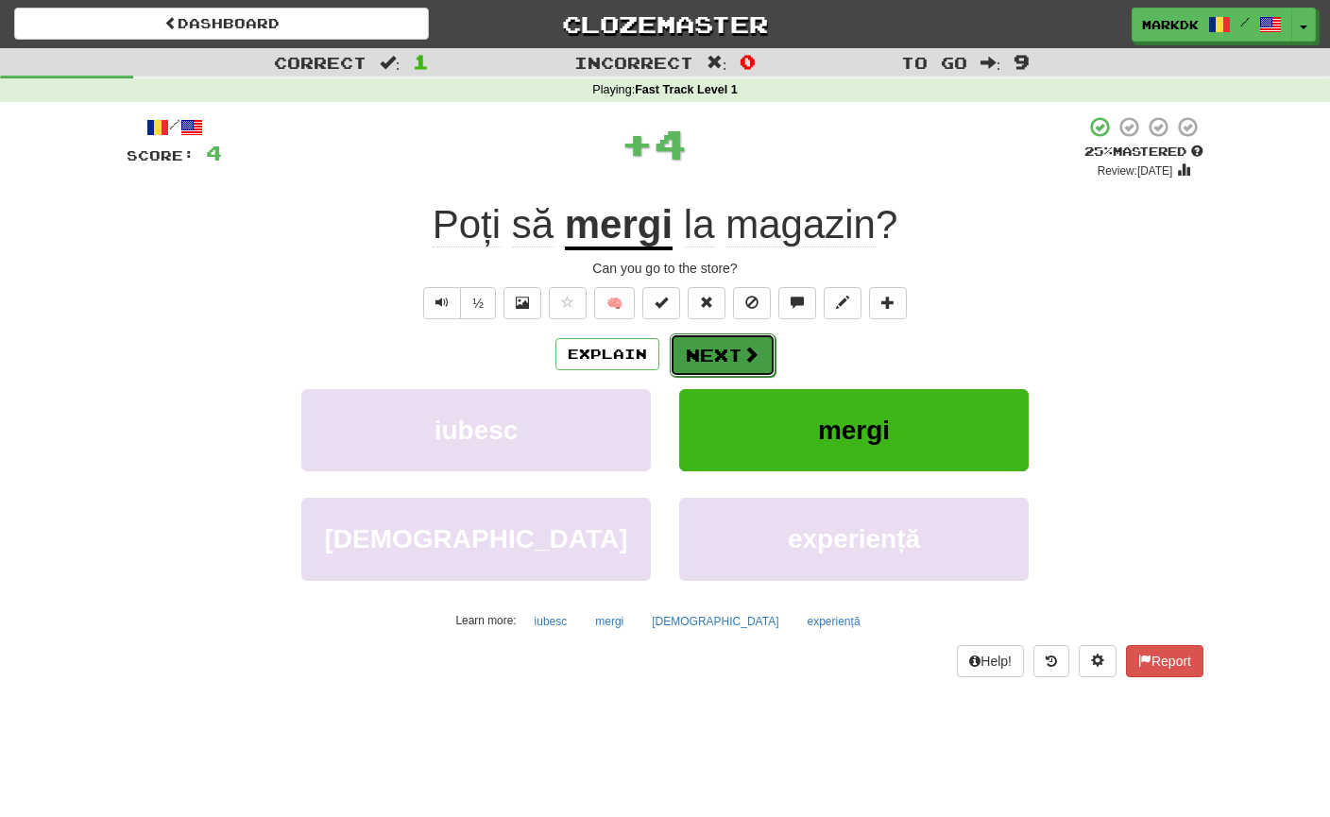
click at [725, 350] on button "Next" at bounding box center [723, 354] width 106 height 43
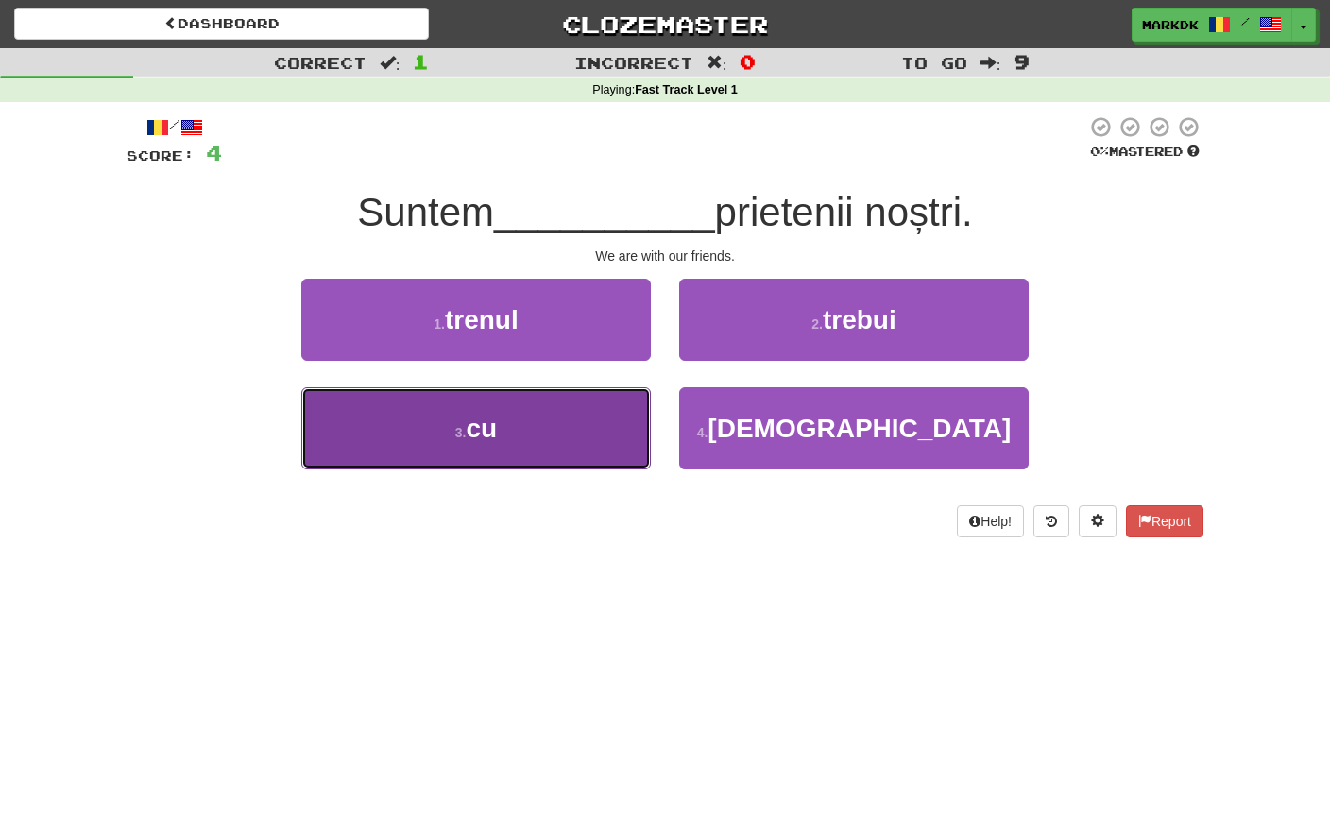
click at [532, 439] on button "3 . cu" at bounding box center [476, 428] width 350 height 82
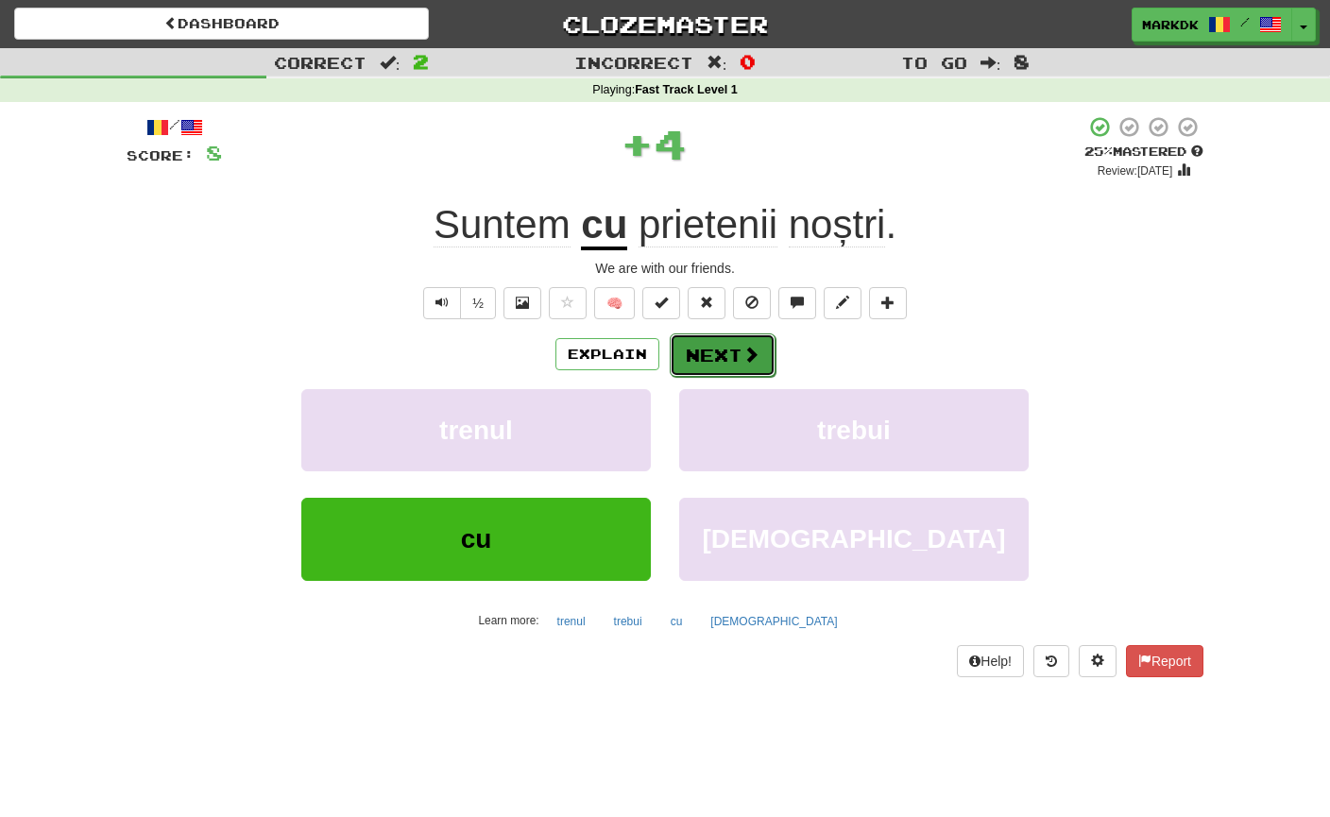
click at [702, 358] on button "Next" at bounding box center [723, 354] width 106 height 43
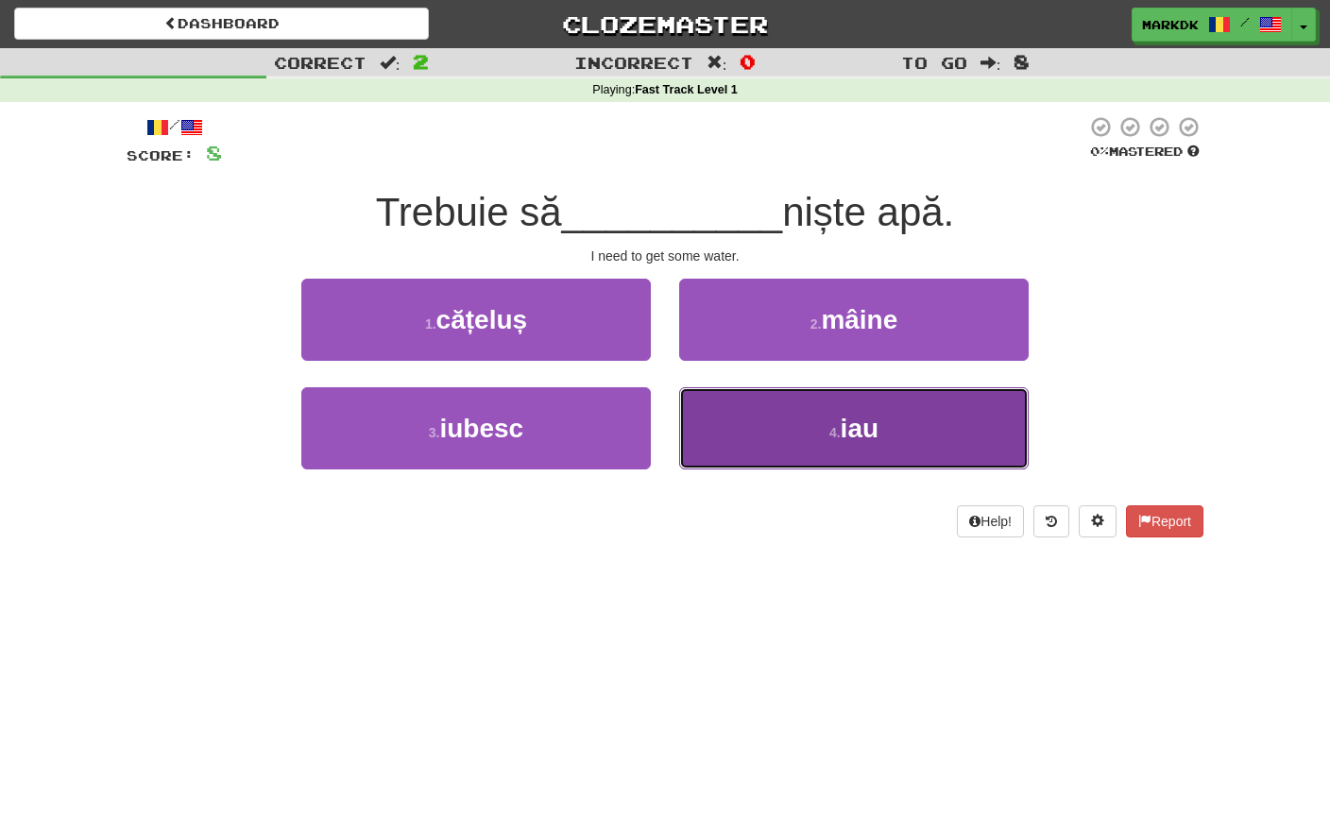
click at [858, 433] on span "iau" at bounding box center [860, 428] width 38 height 29
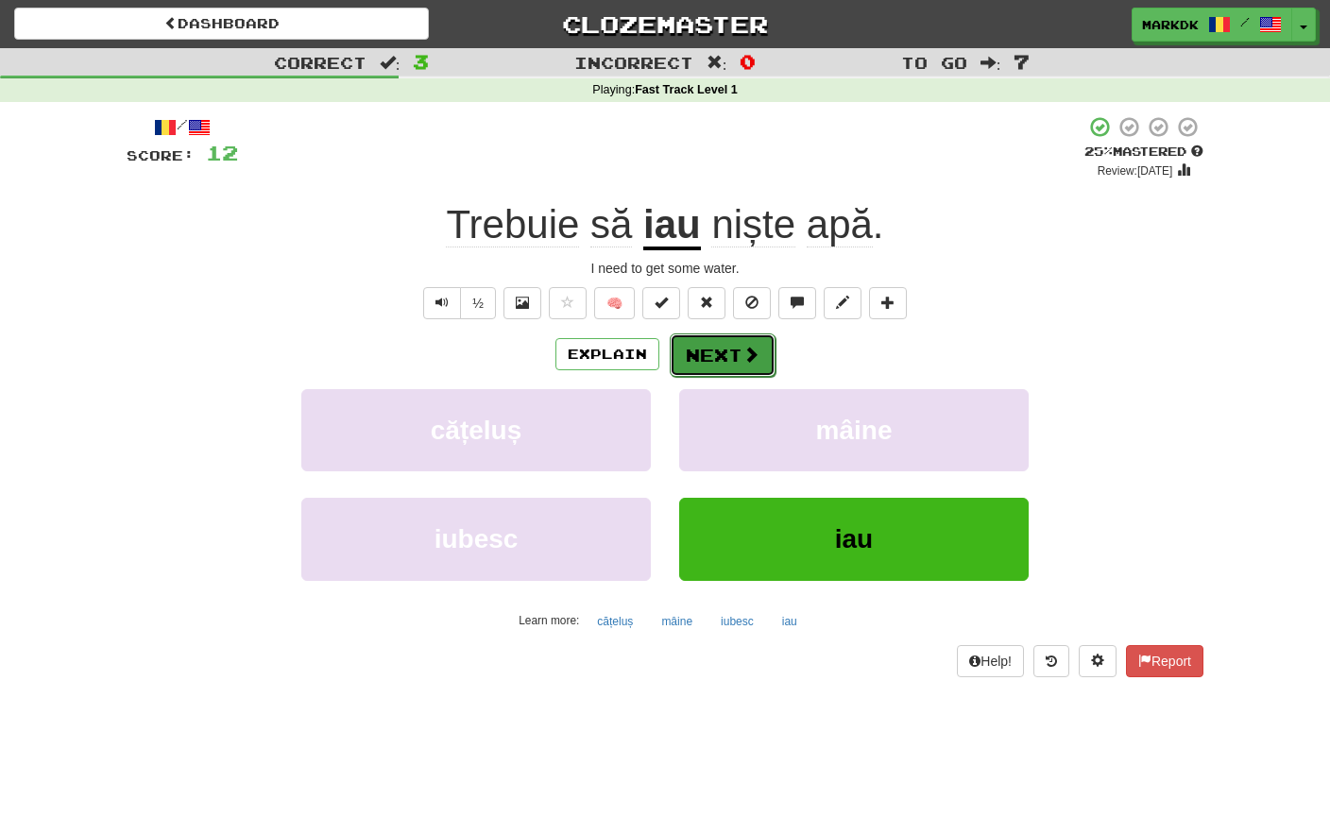
click at [713, 357] on button "Next" at bounding box center [723, 354] width 106 height 43
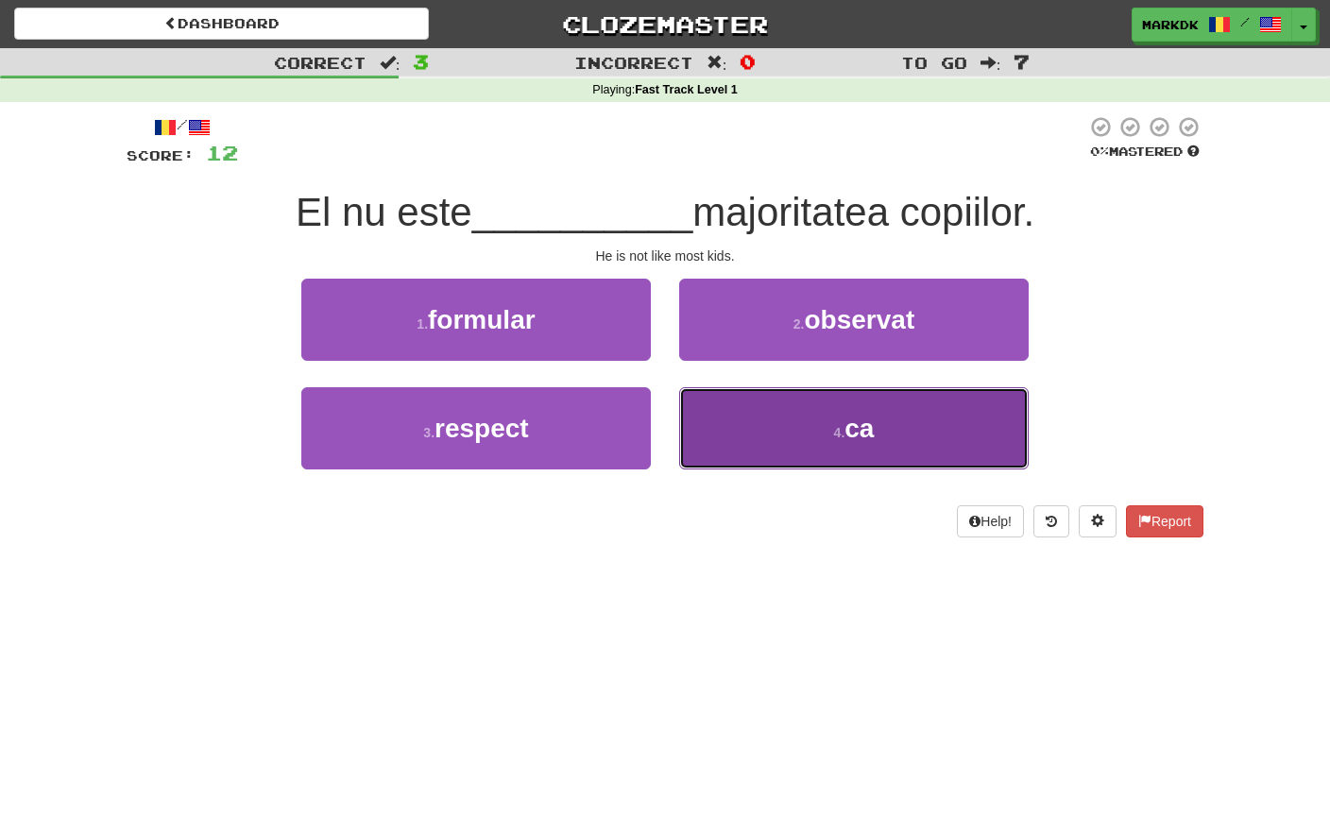
click at [793, 417] on button "4 . ca" at bounding box center [854, 428] width 350 height 82
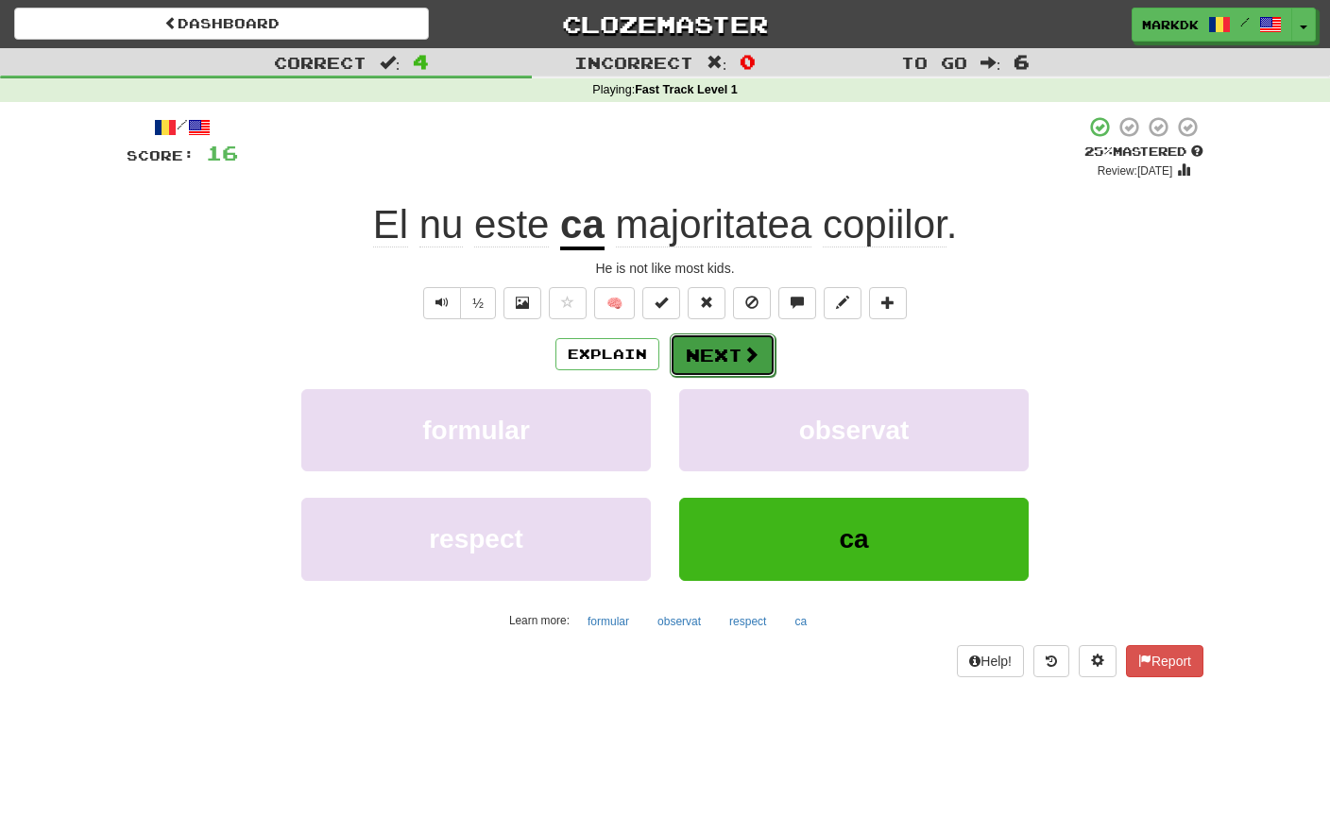
click at [729, 357] on button "Next" at bounding box center [723, 354] width 106 height 43
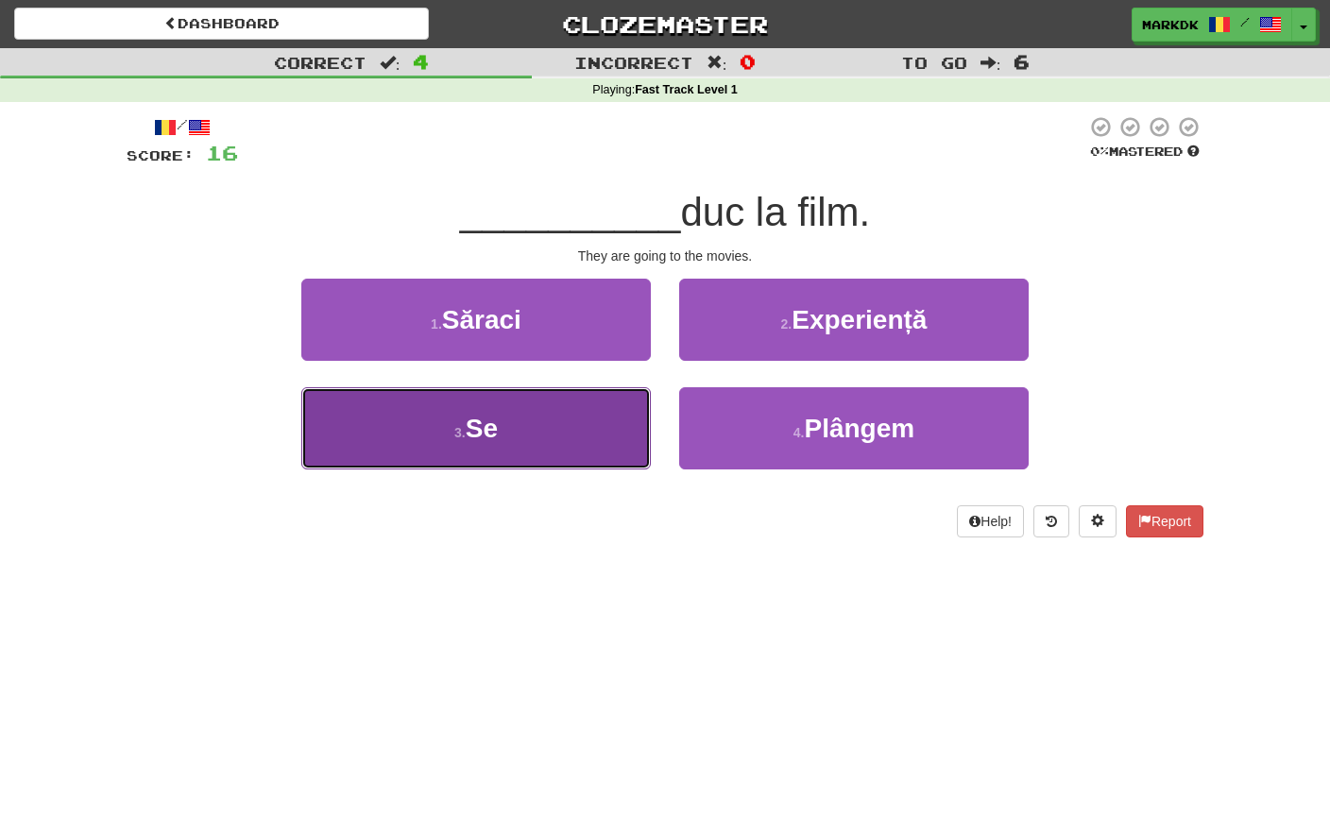
click at [504, 436] on button "3 . Se" at bounding box center [476, 428] width 350 height 82
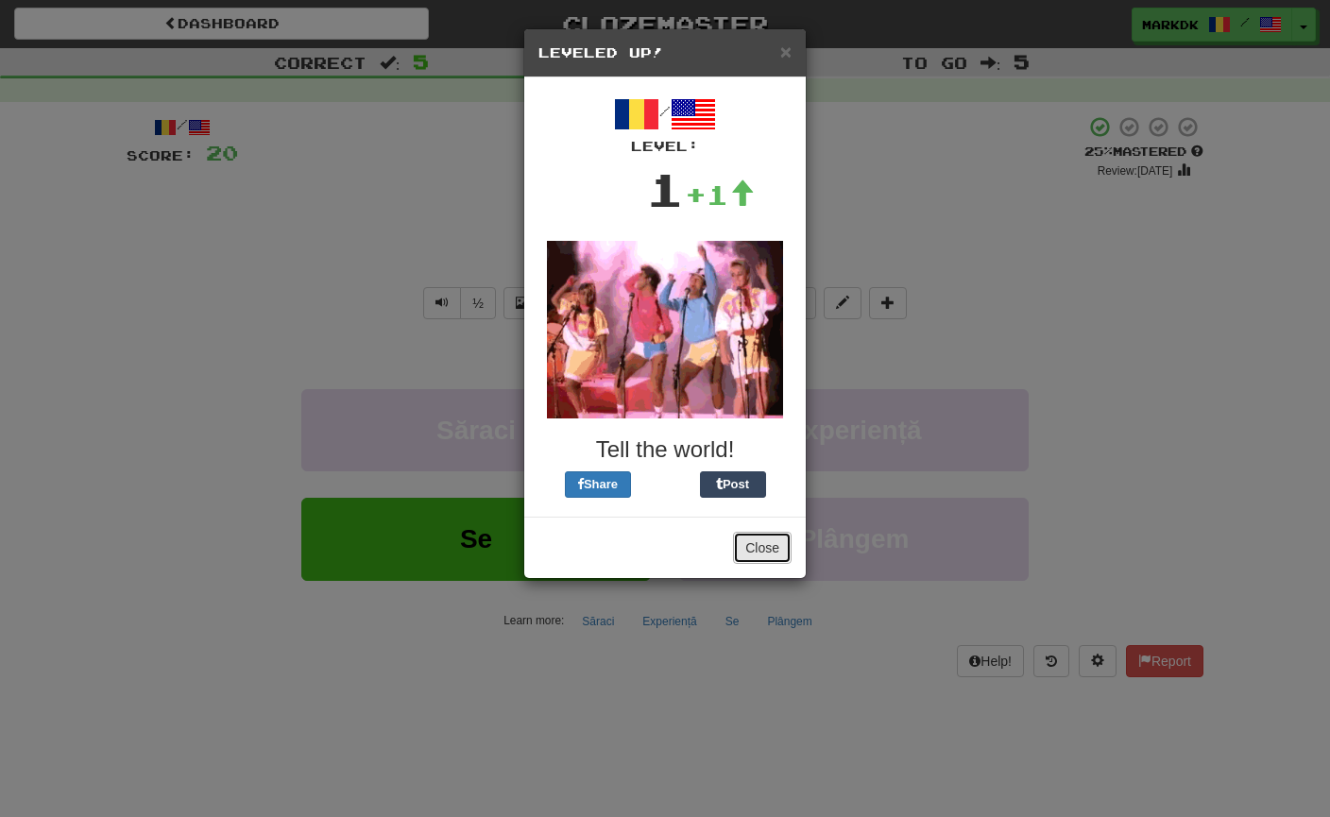
click at [761, 543] on button "Close" at bounding box center [762, 548] width 59 height 32
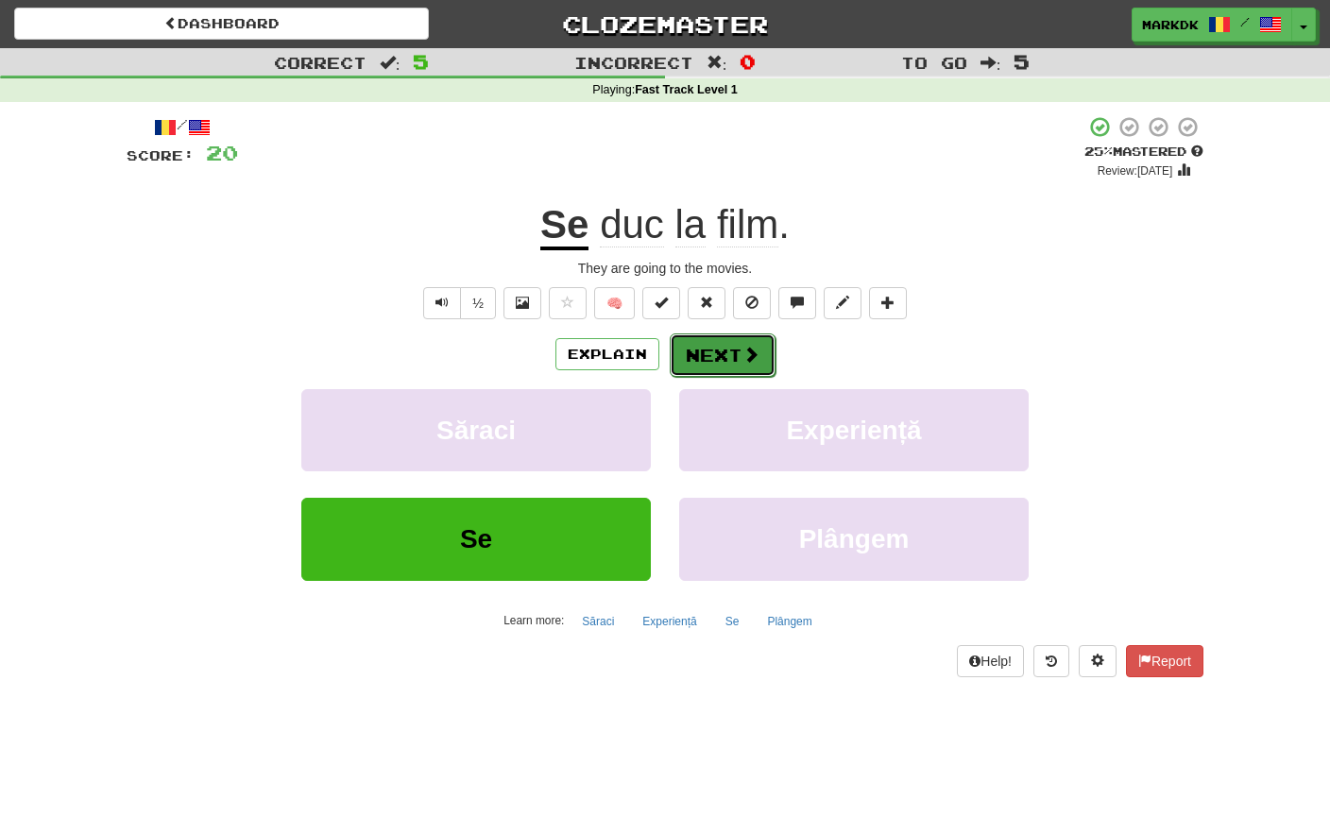
click at [726, 350] on button "Next" at bounding box center [723, 354] width 106 height 43
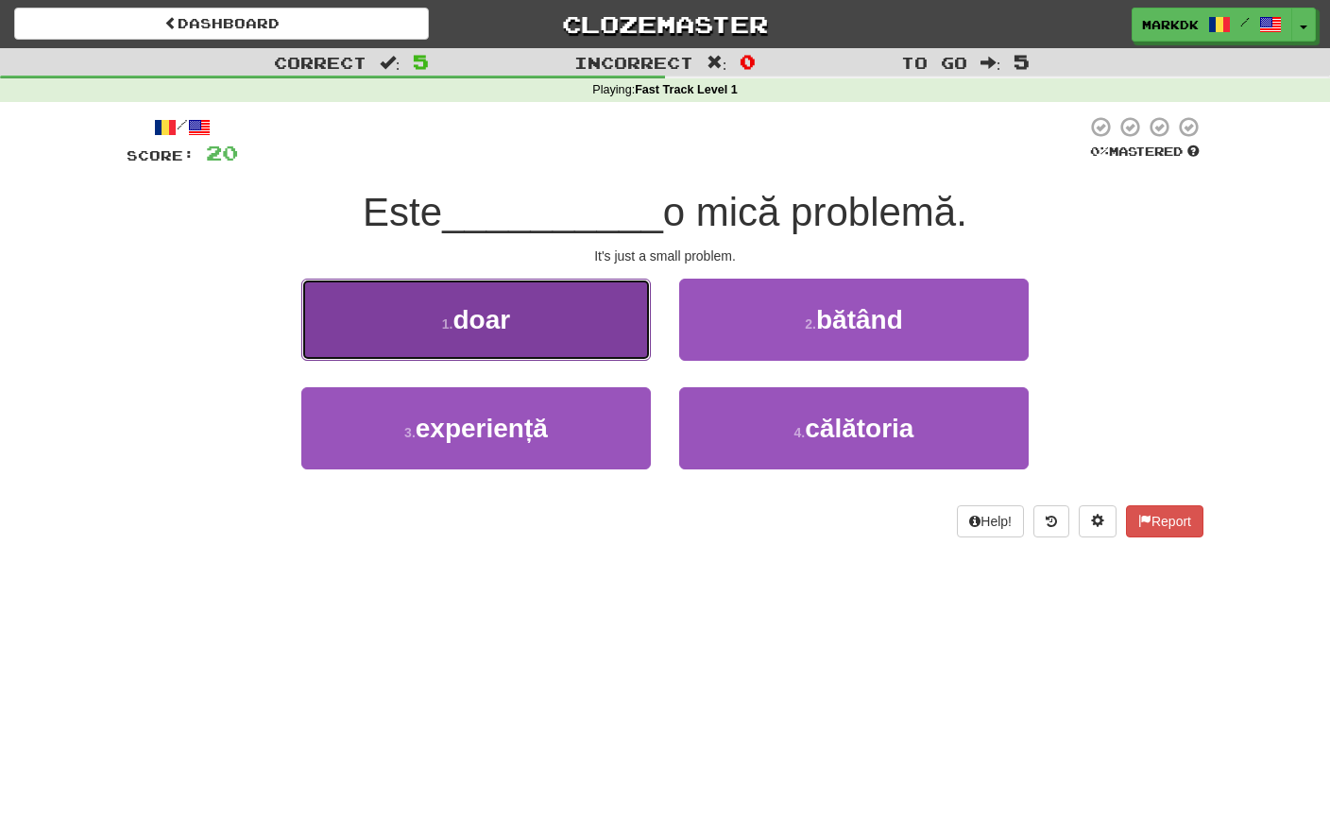
click at [488, 322] on span "doar" at bounding box center [482, 319] width 58 height 29
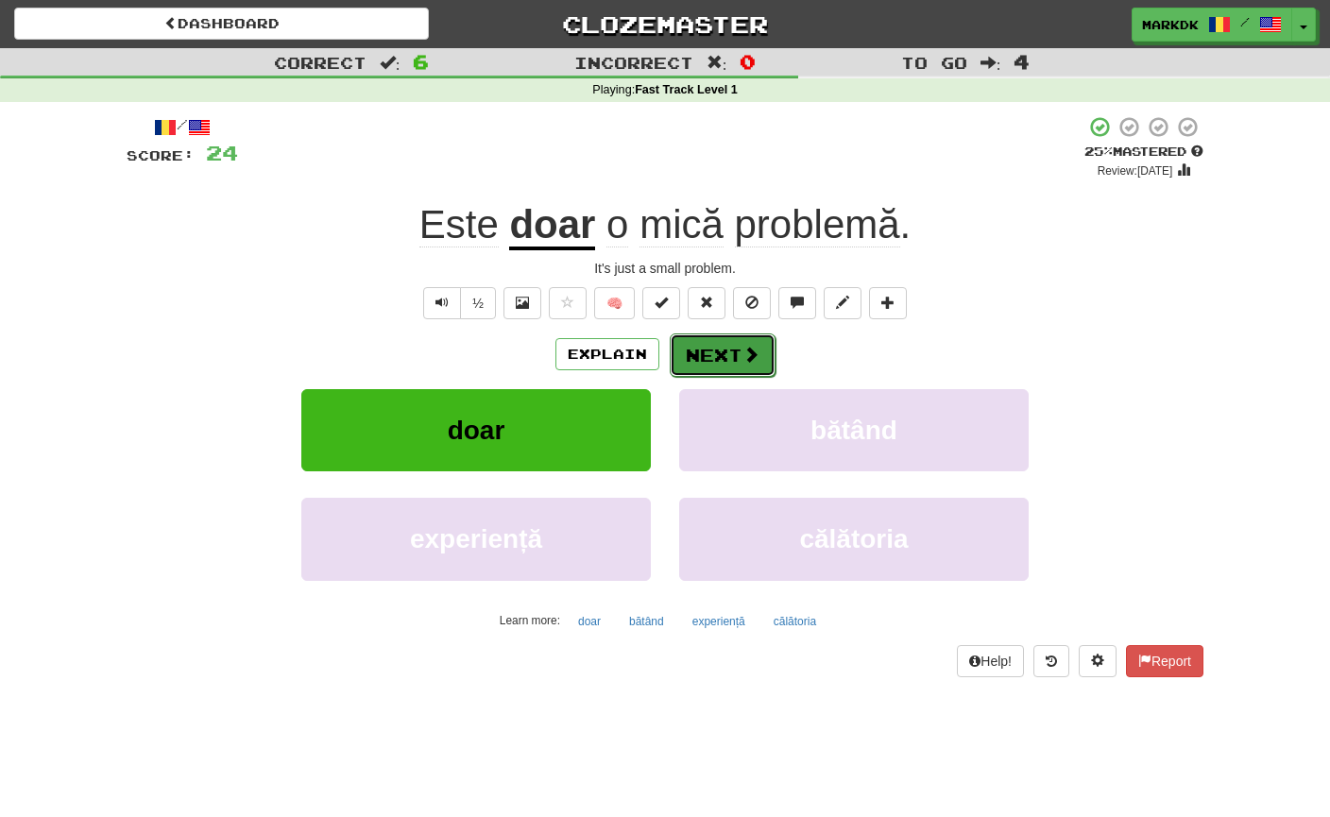
click at [720, 350] on button "Next" at bounding box center [723, 354] width 106 height 43
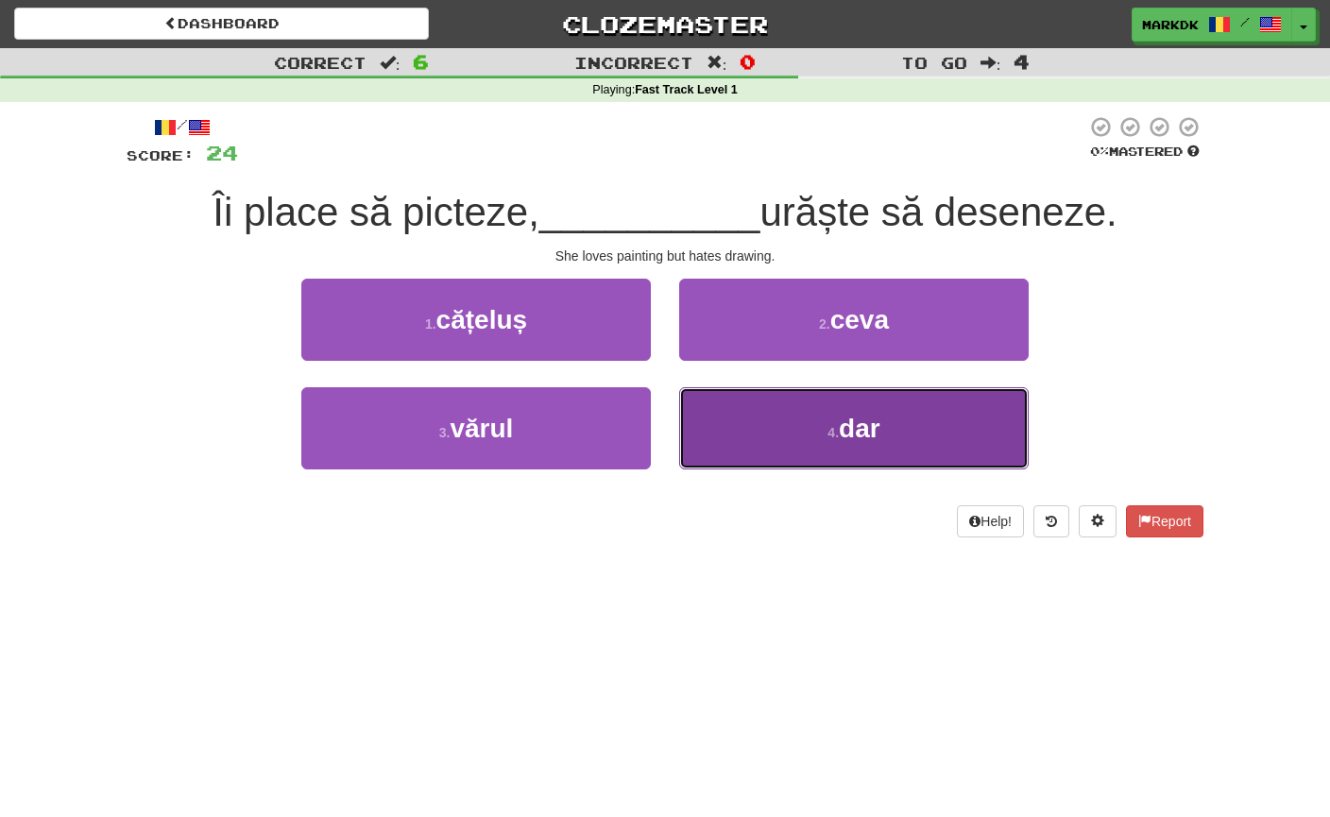
click at [844, 432] on span "dar" at bounding box center [860, 428] width 42 height 29
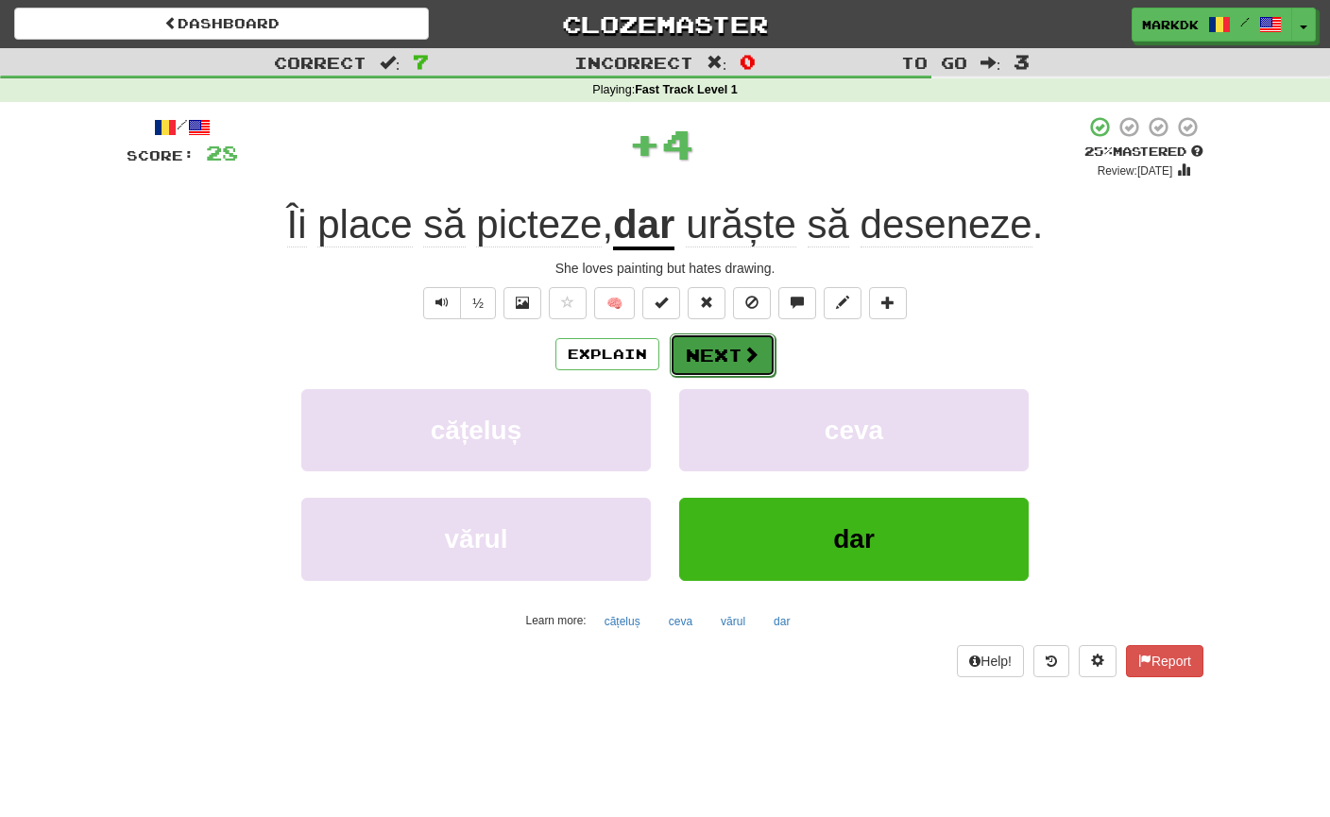
click at [724, 346] on button "Next" at bounding box center [723, 354] width 106 height 43
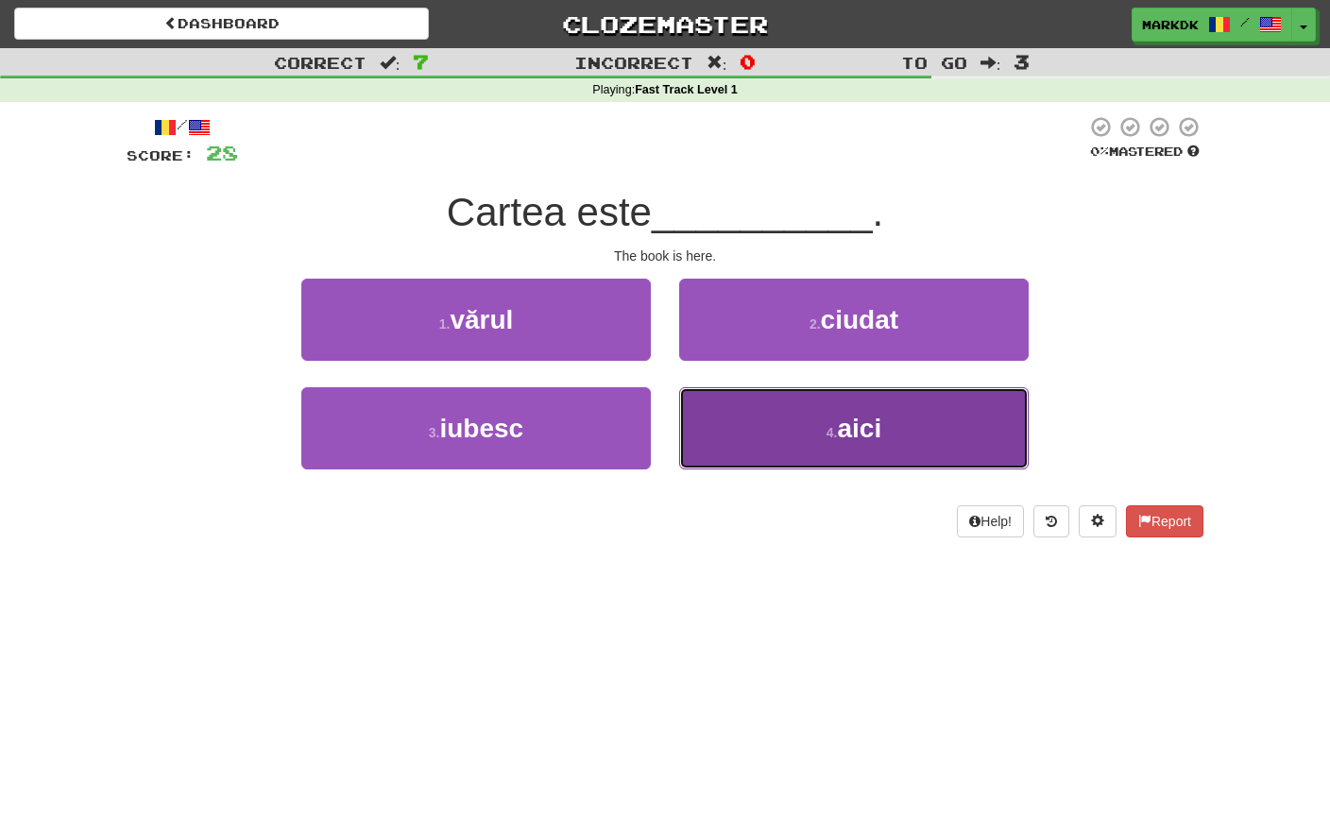
click at [839, 429] on span "aici" at bounding box center [859, 428] width 44 height 29
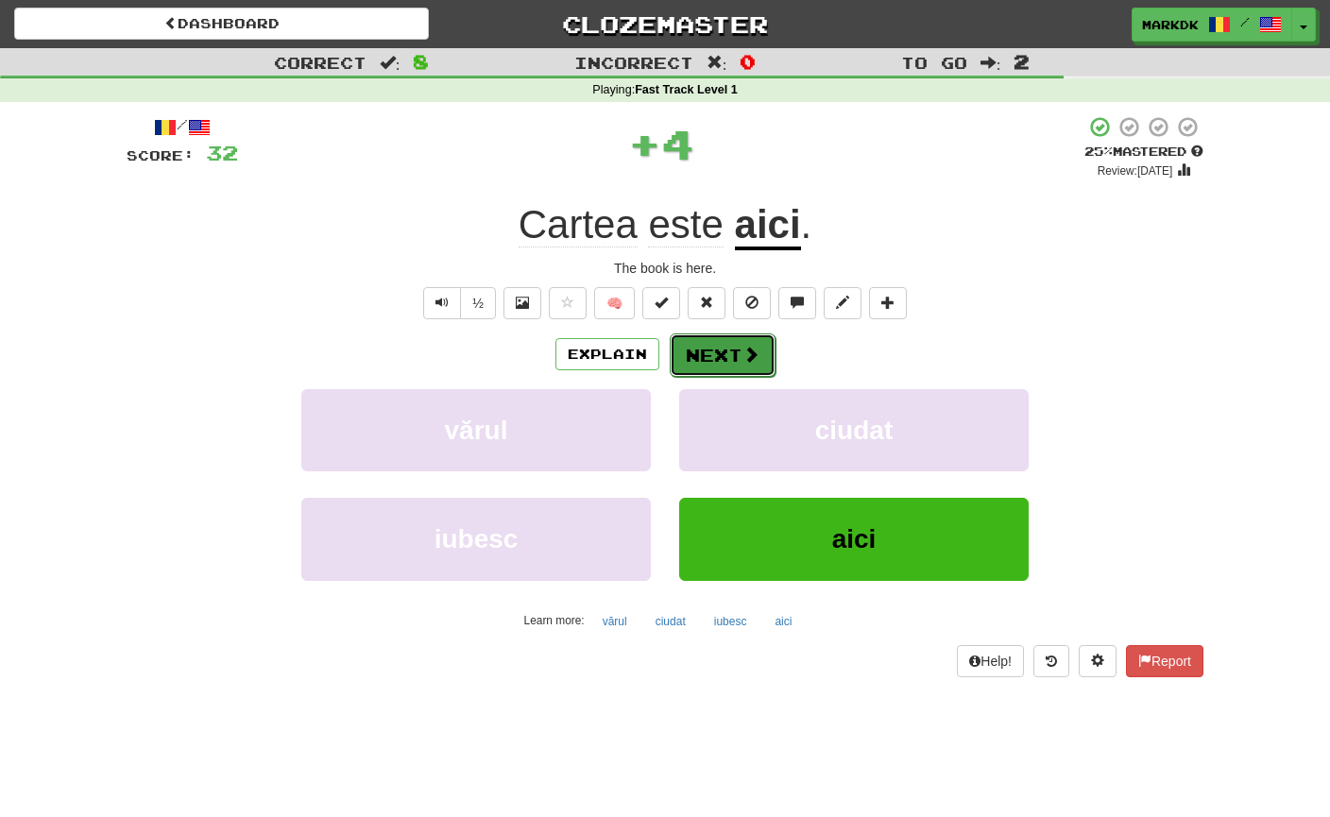
click at [726, 358] on button "Next" at bounding box center [723, 354] width 106 height 43
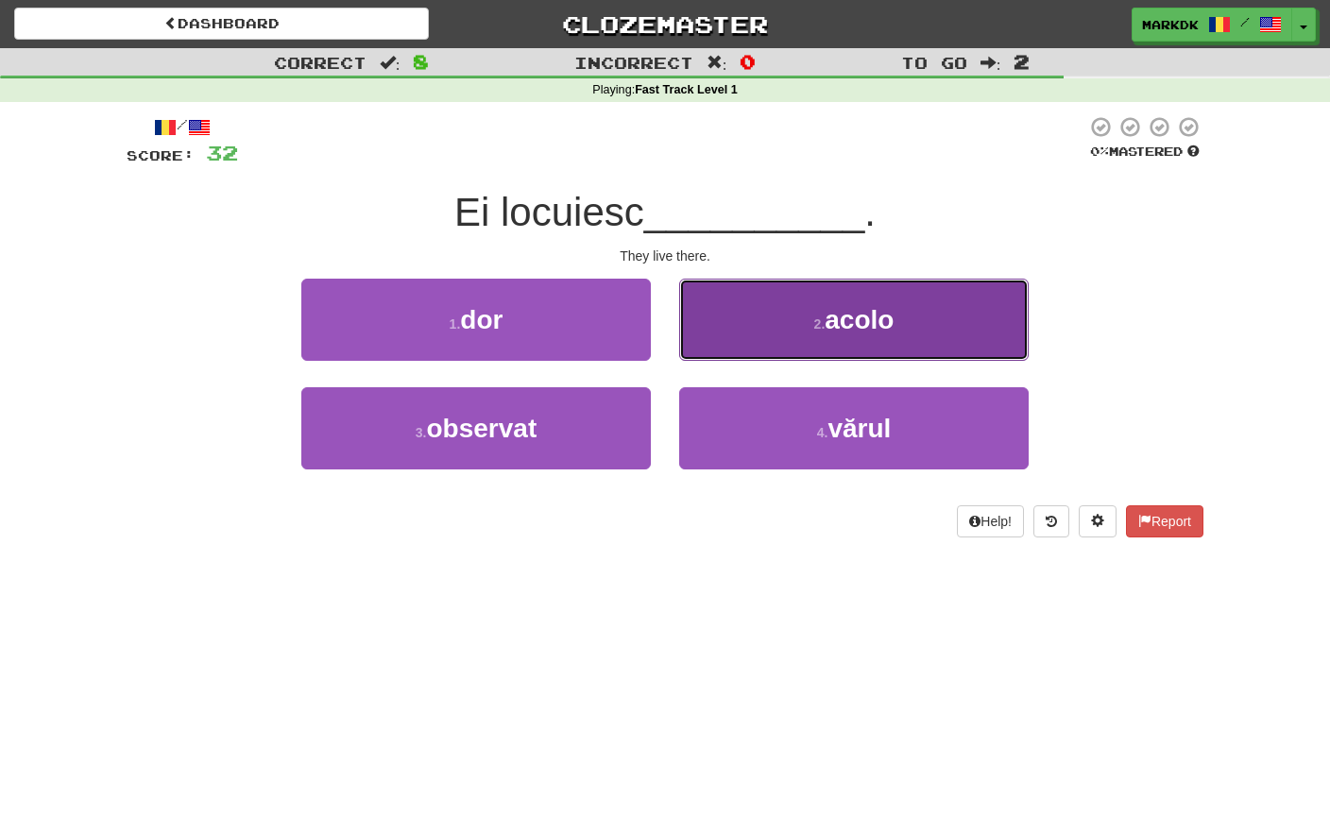
click at [857, 316] on span "acolo" at bounding box center [859, 319] width 69 height 29
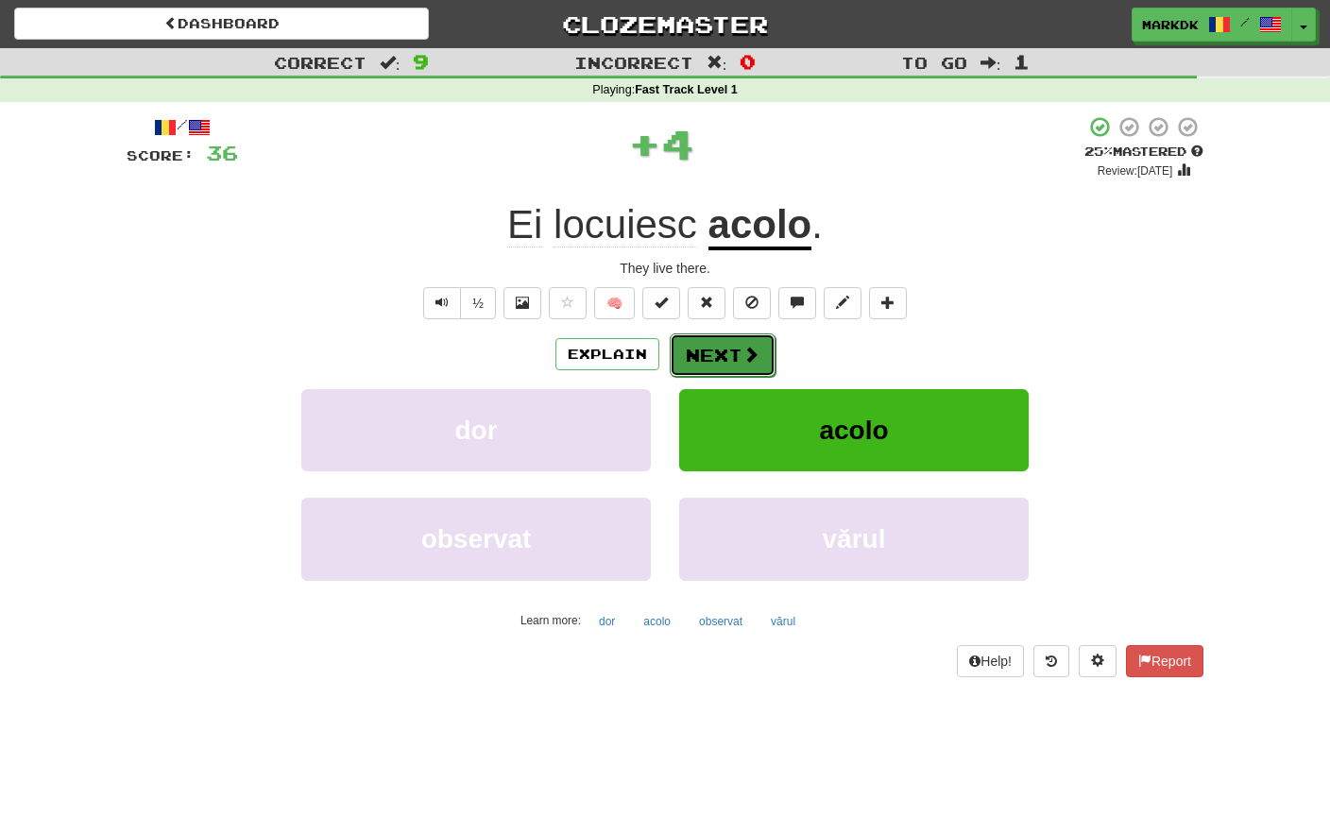
click at [721, 343] on button "Next" at bounding box center [723, 354] width 106 height 43
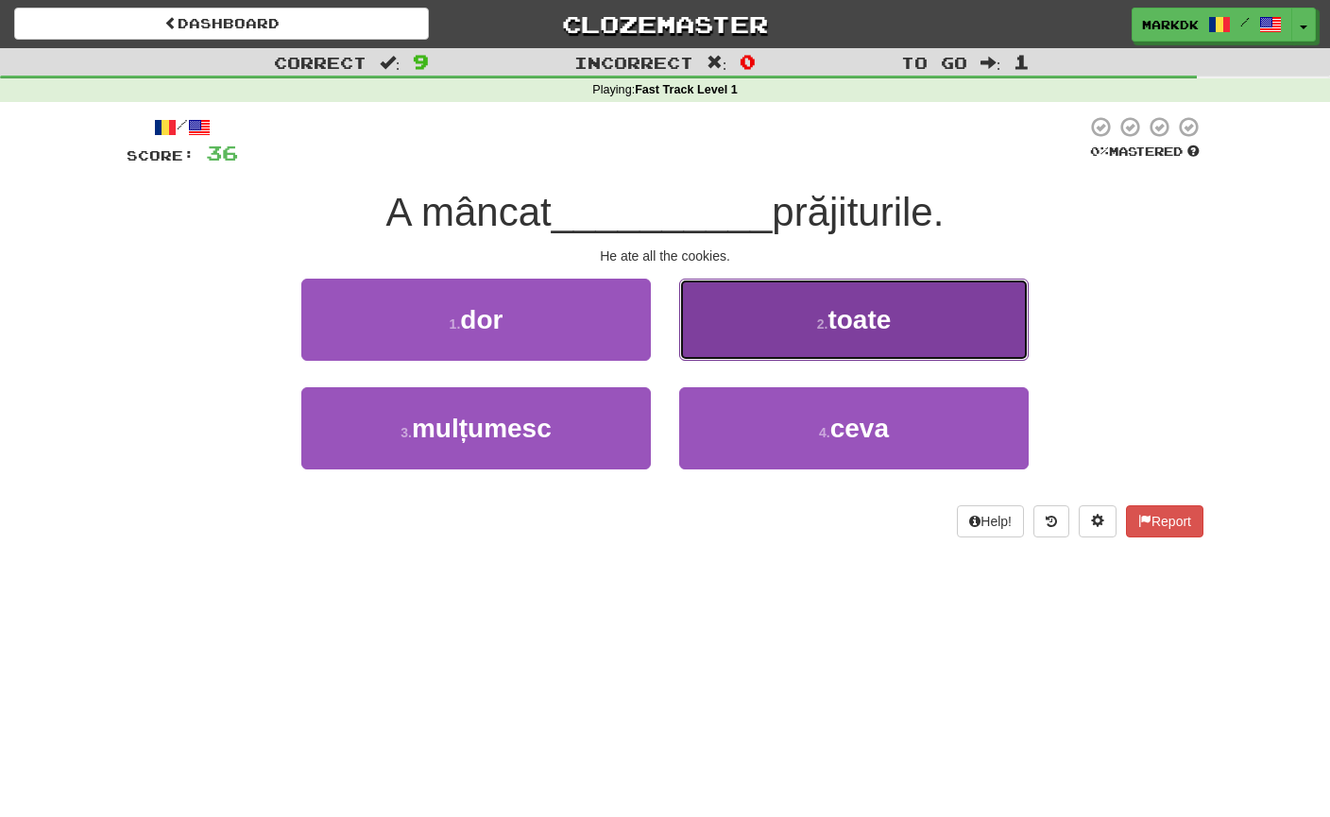
click at [845, 332] on span "toate" at bounding box center [858, 319] width 63 height 29
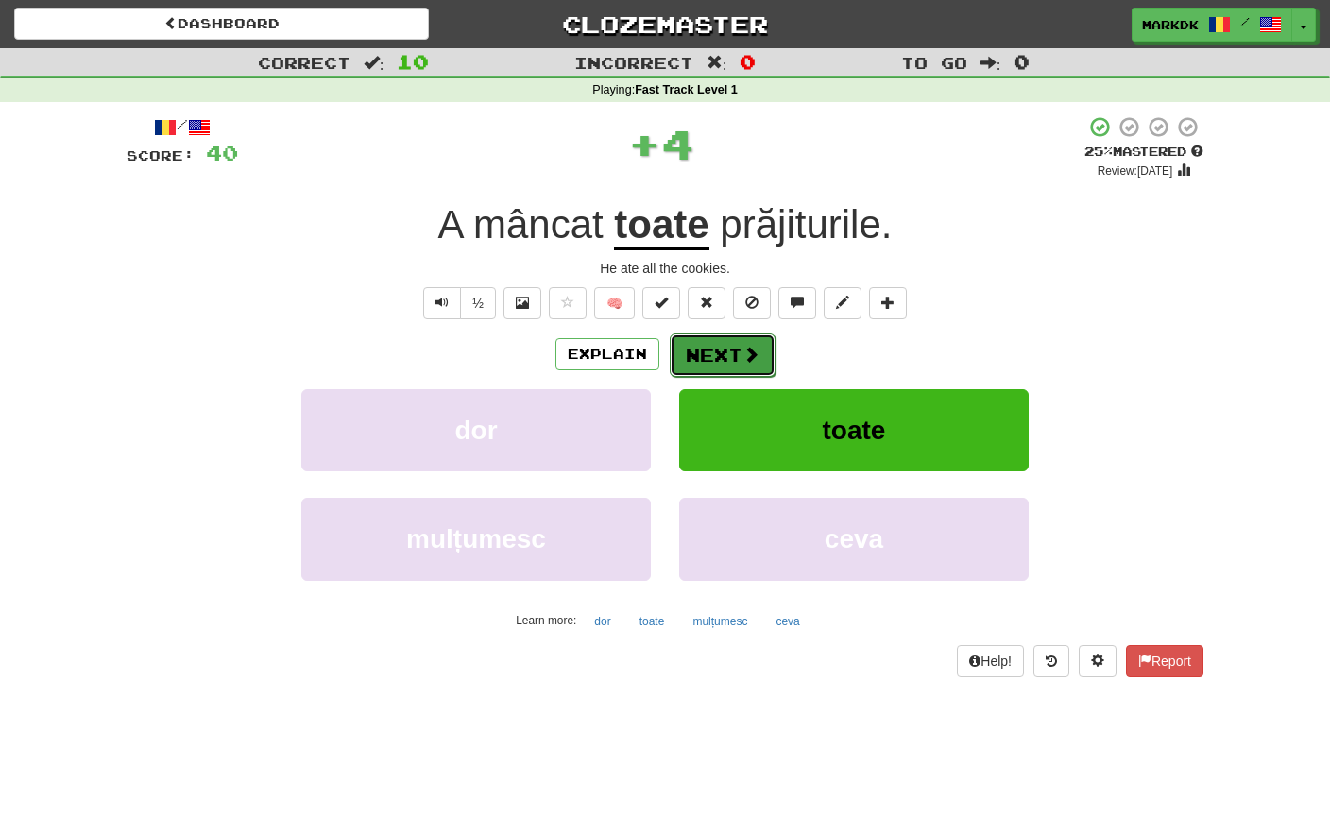
click at [710, 352] on button "Next" at bounding box center [723, 354] width 106 height 43
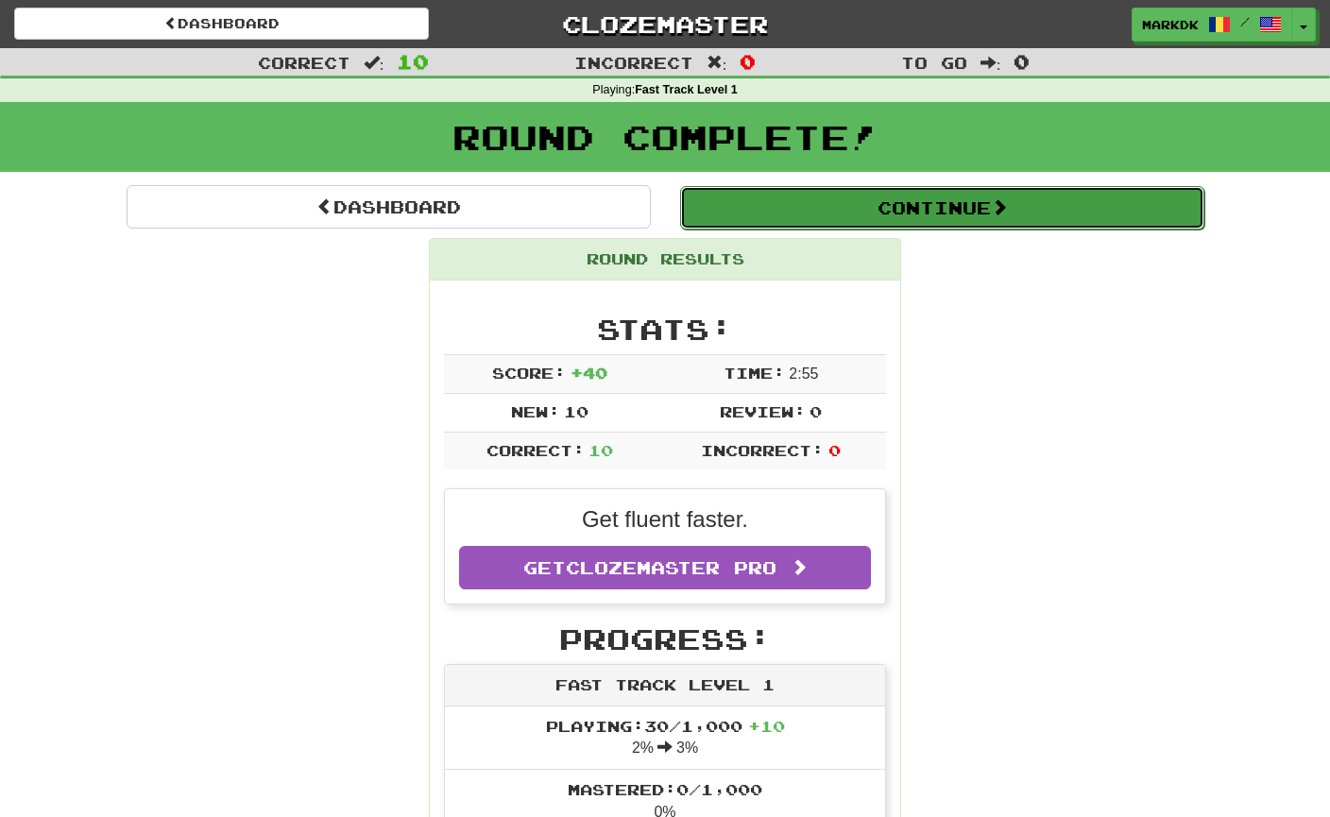
click at [861, 208] on button "Continue" at bounding box center [942, 207] width 524 height 43
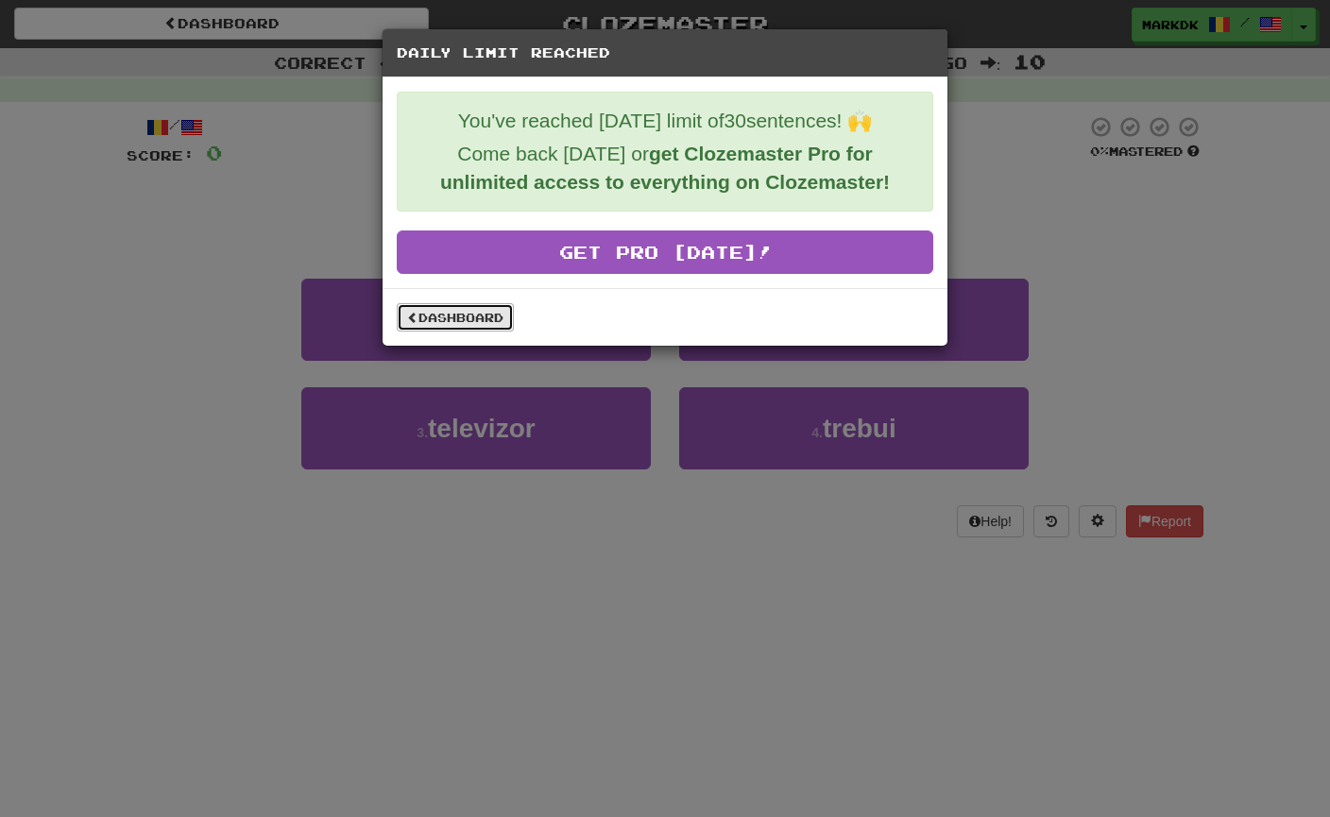
click at [430, 319] on link "Dashboard" at bounding box center [455, 317] width 117 height 28
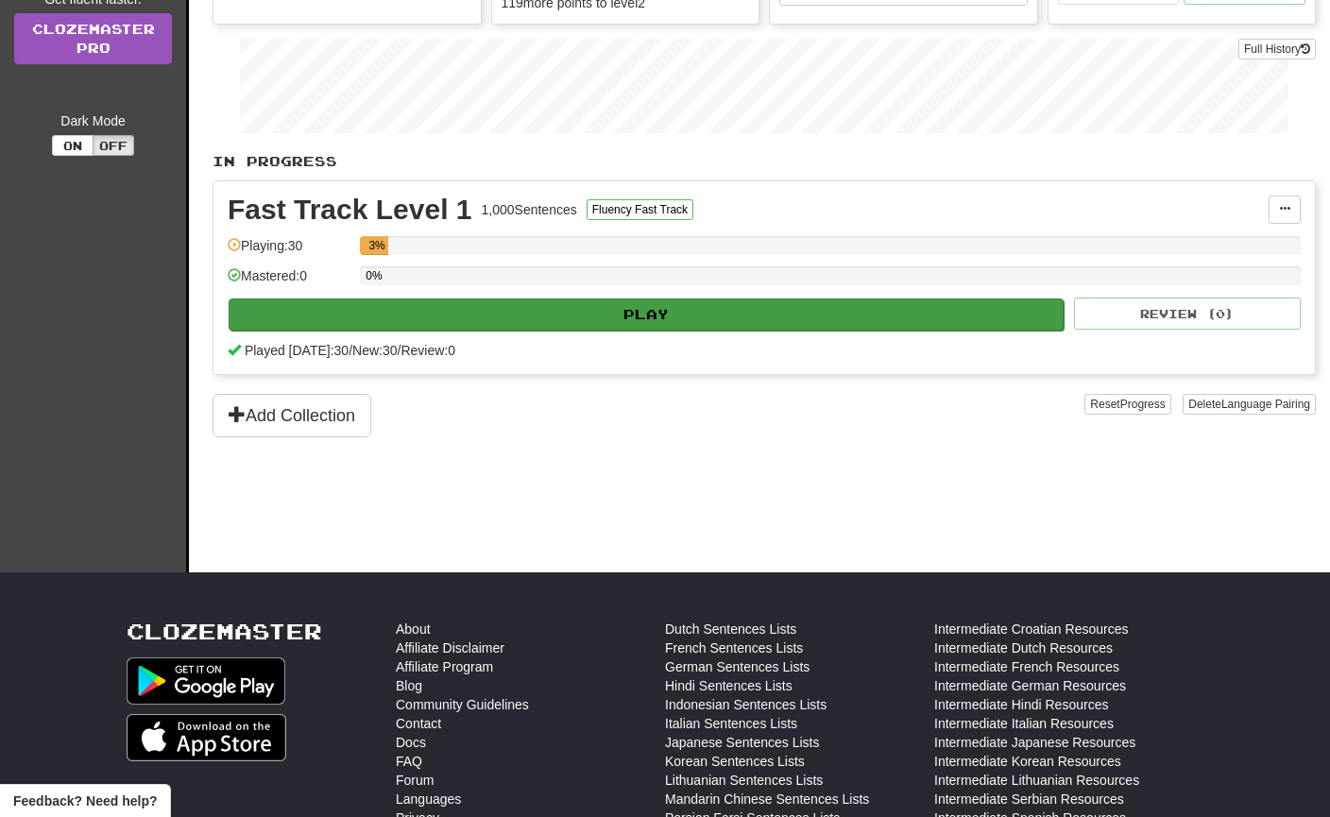
scroll to position [222, 0]
